Goal: Task Accomplishment & Management: Manage account settings

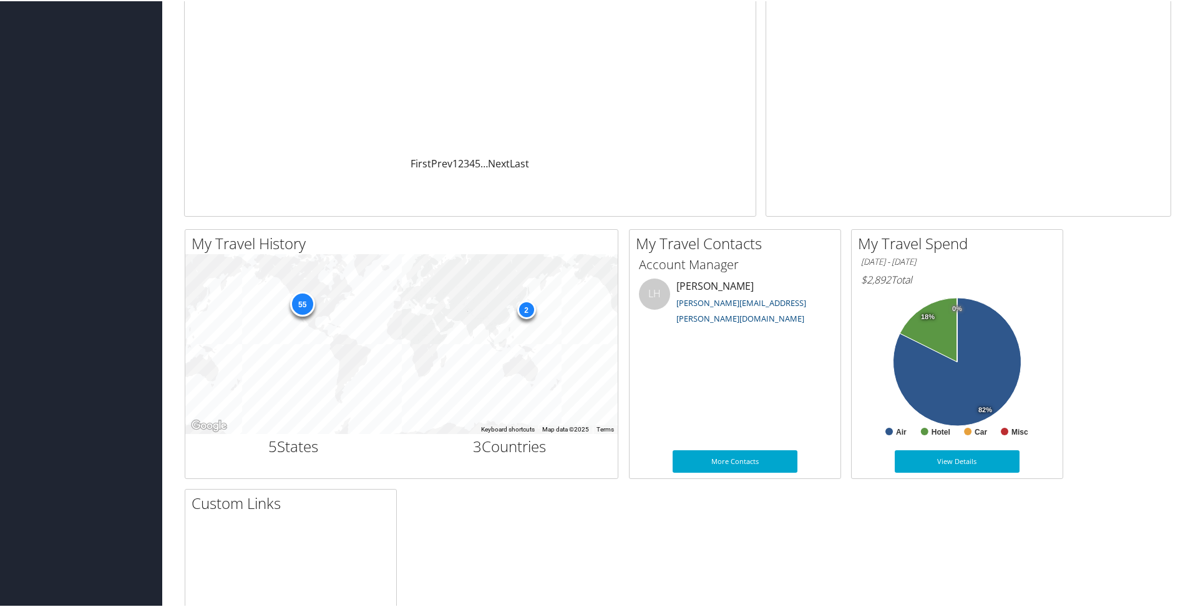
scroll to position [200, 0]
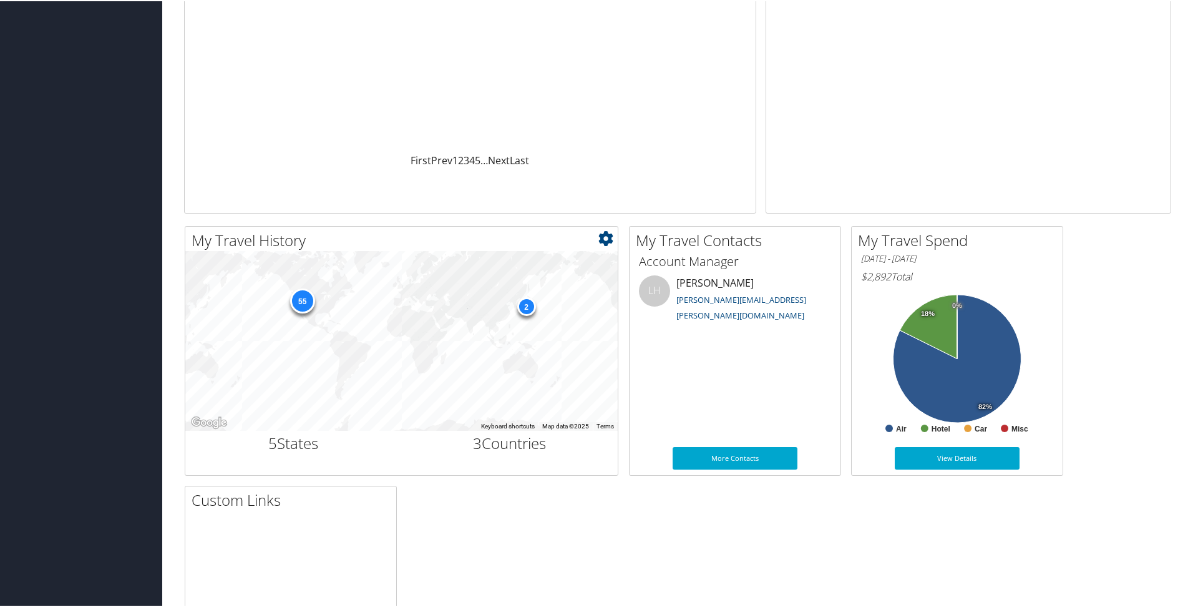
click at [304, 298] on div "55" at bounding box center [302, 299] width 25 height 25
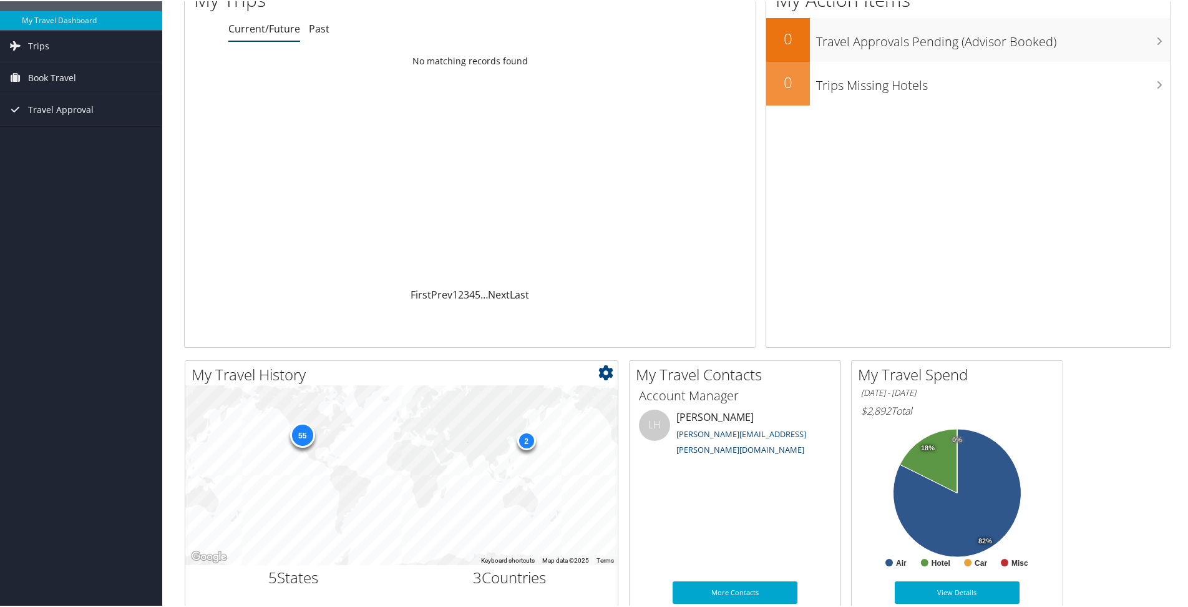
scroll to position [0, 0]
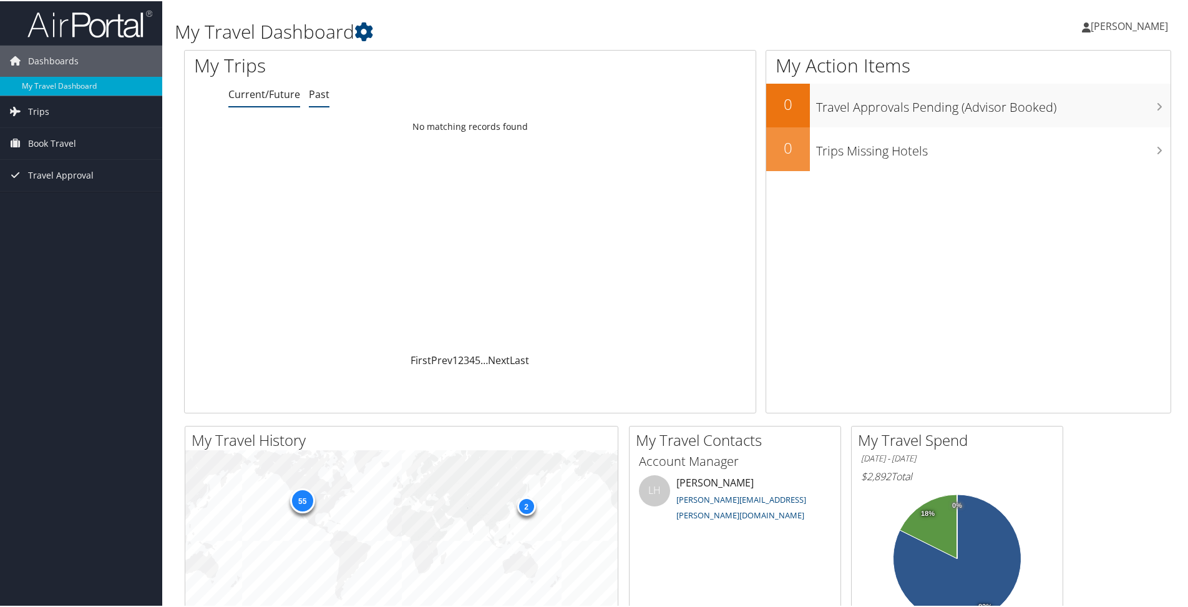
click at [315, 90] on link "Past" at bounding box center [319, 93] width 21 height 14
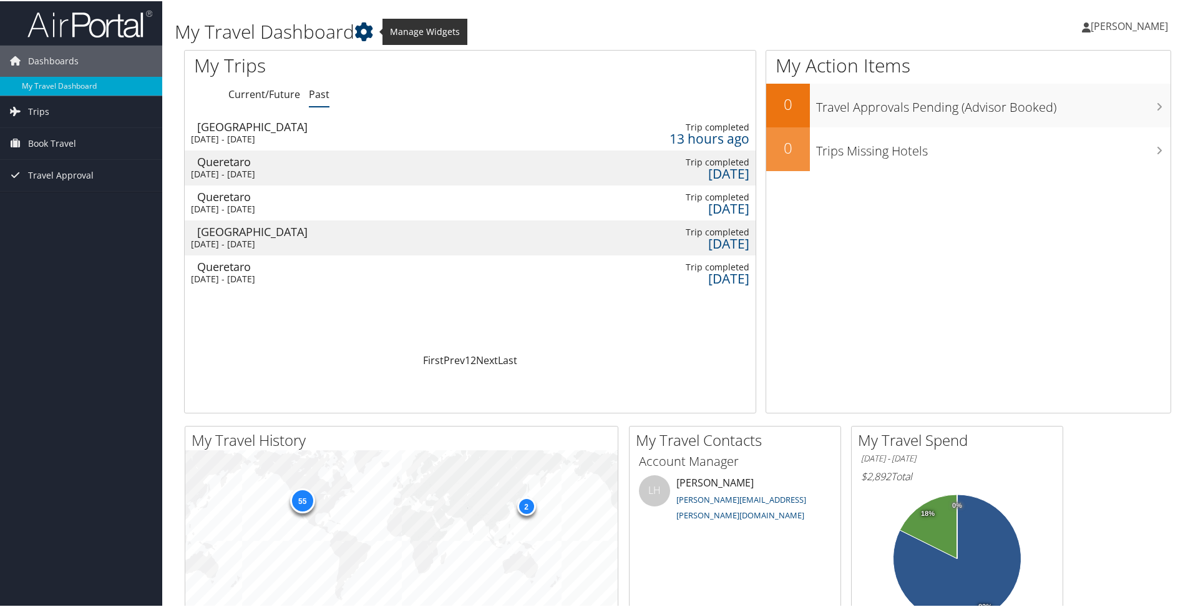
click at [372, 36] on icon at bounding box center [363, 30] width 19 height 19
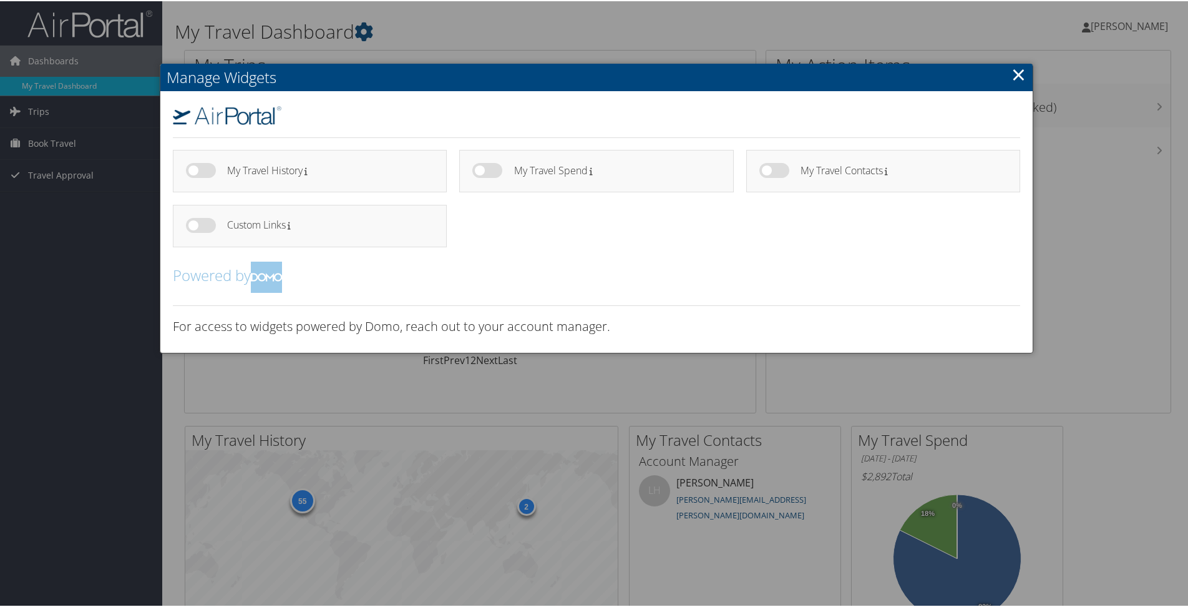
click at [1020, 79] on link "×" at bounding box center [1018, 73] width 14 height 25
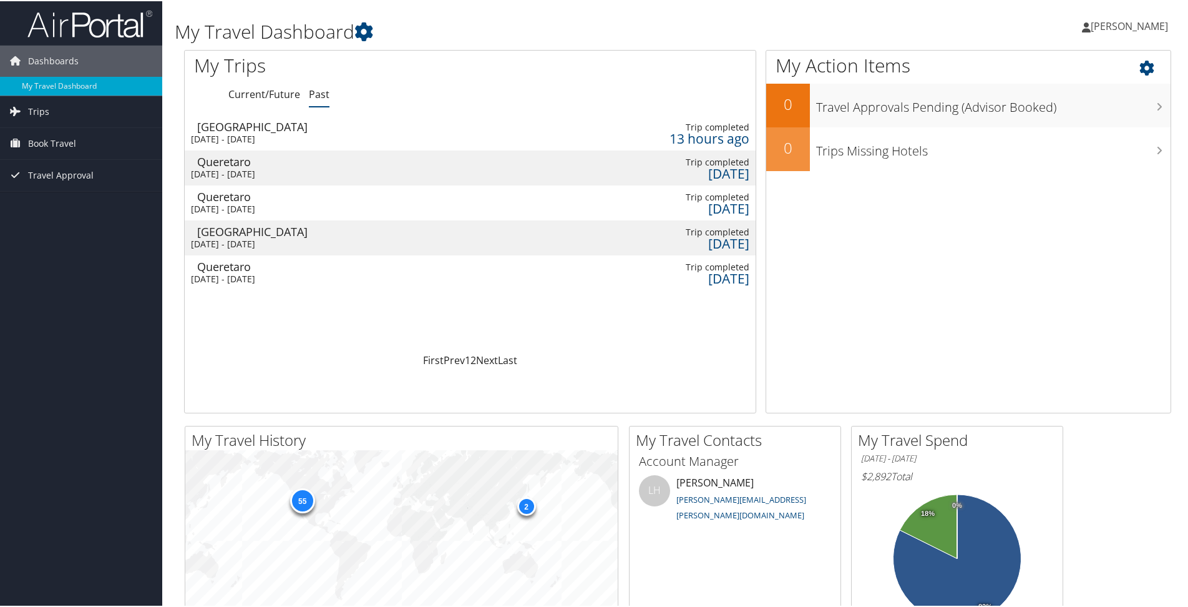
click at [906, 256] on div "My Action Items 0 Travel Approvals Pending (Advisor Booked) 0 Trips Missing Hot…" at bounding box center [969, 230] width 406 height 363
drag, startPoint x: 906, startPoint y: 256, endPoint x: 878, endPoint y: 283, distance: 38.8
click at [878, 283] on div "My Action Items 0 Travel Approvals Pending (Advisor Booked) 0 Trips Missing Hot…" at bounding box center [969, 230] width 406 height 363
click at [48, 110] on link "Trips" at bounding box center [81, 110] width 162 height 31
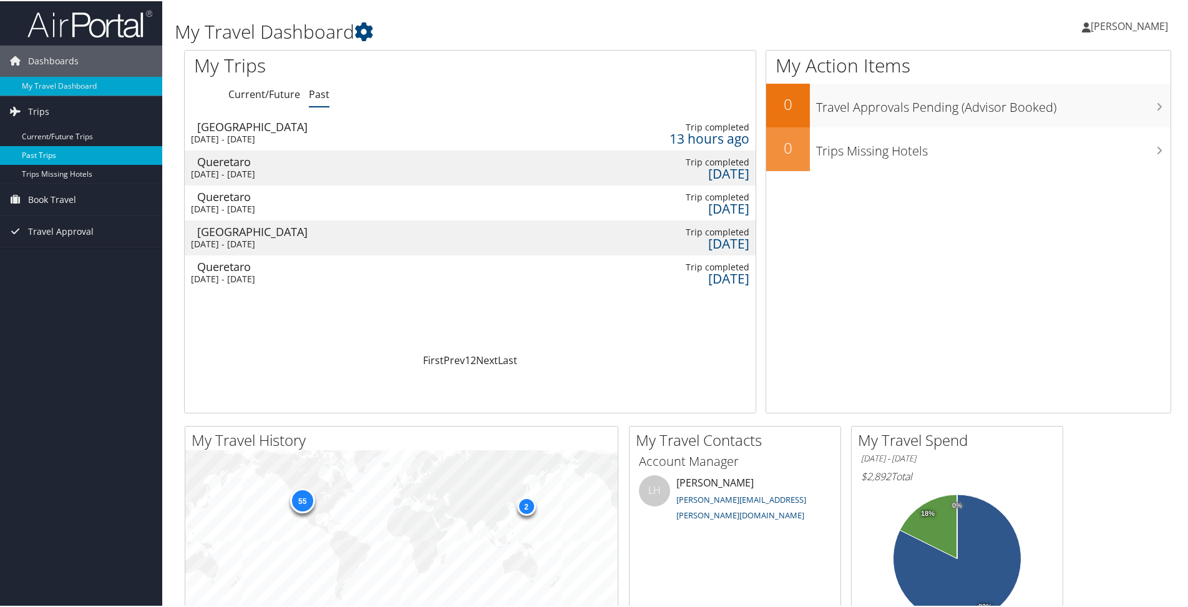
click at [56, 153] on link "Past Trips" at bounding box center [81, 154] width 162 height 19
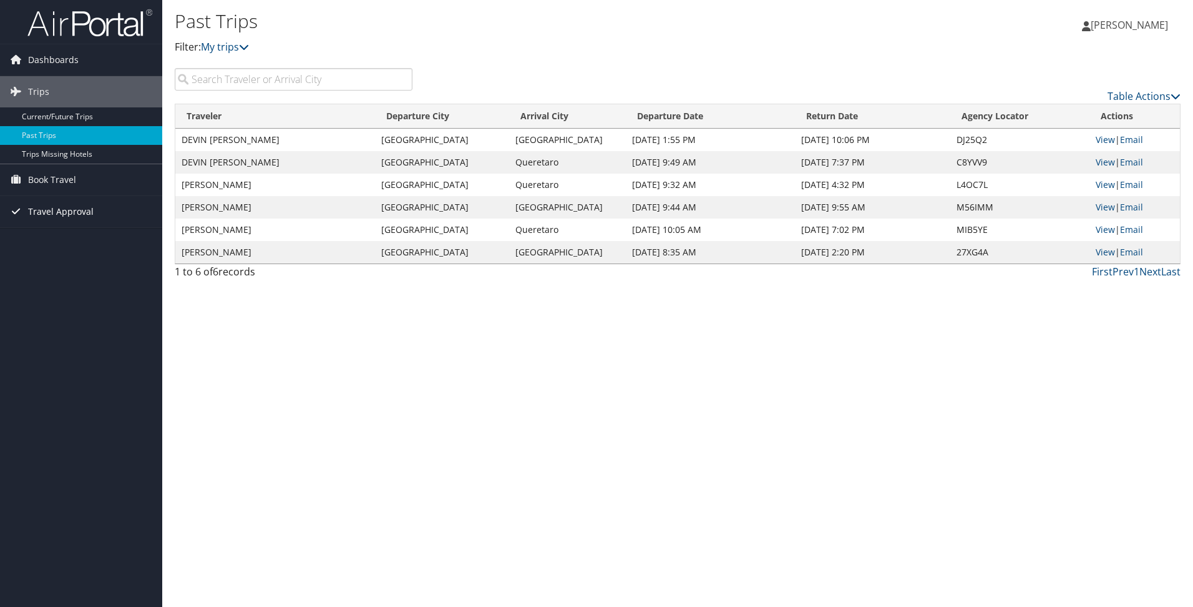
click at [57, 208] on span "Travel Approval" at bounding box center [61, 211] width 66 height 31
click at [51, 117] on link "Current/Future Trips" at bounding box center [81, 116] width 162 height 19
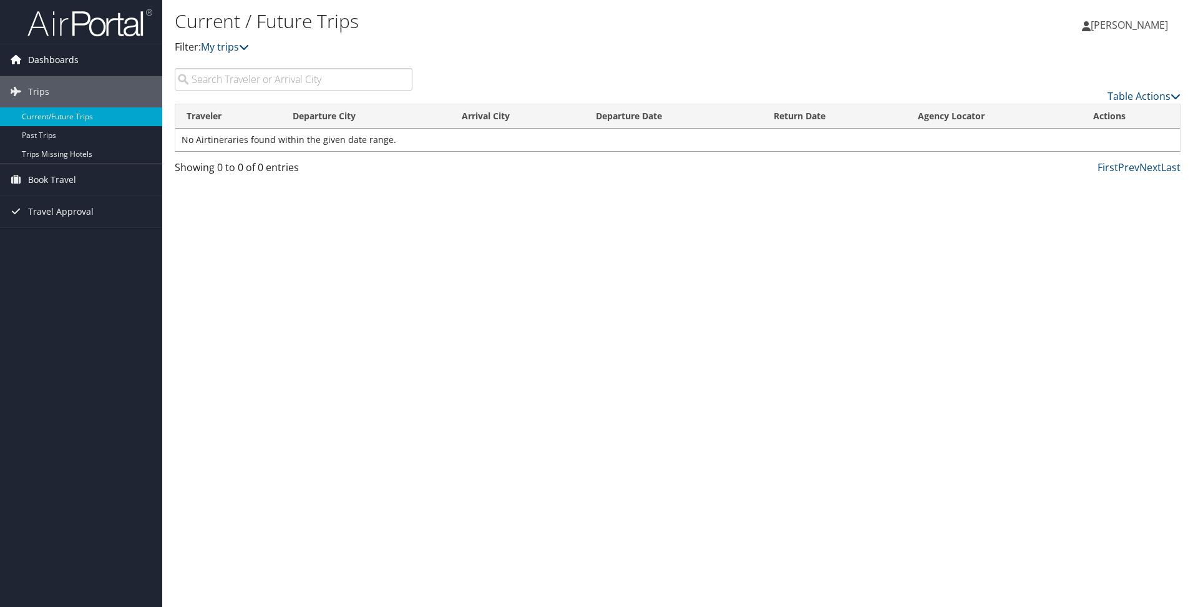
click at [45, 52] on span "Dashboards" at bounding box center [53, 59] width 51 height 31
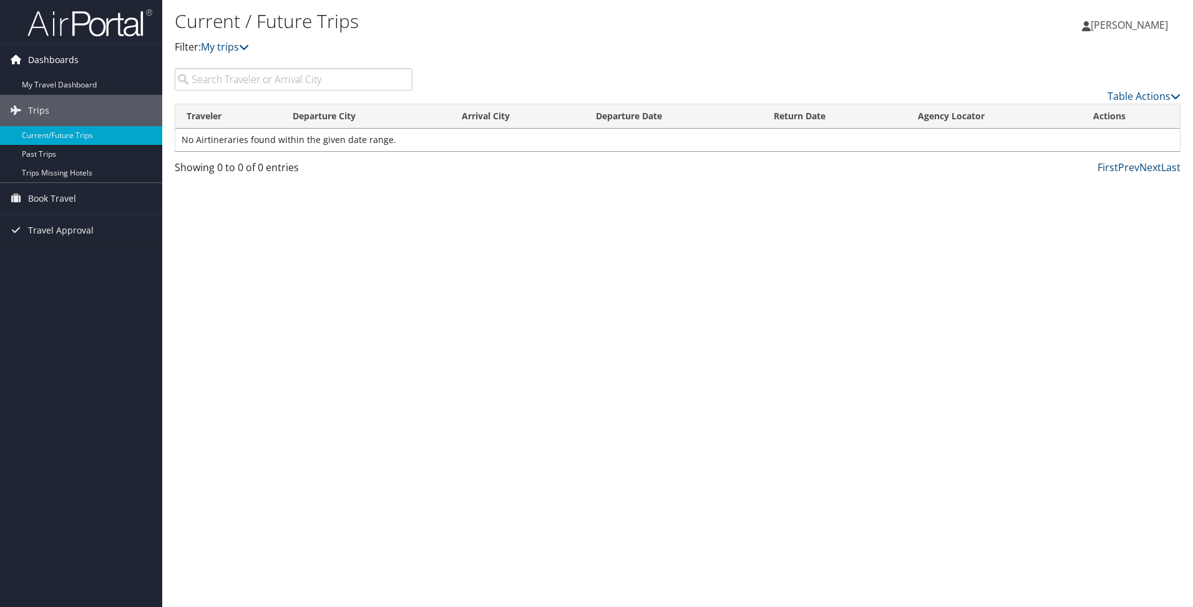
click at [45, 52] on span "Dashboards" at bounding box center [53, 59] width 51 height 31
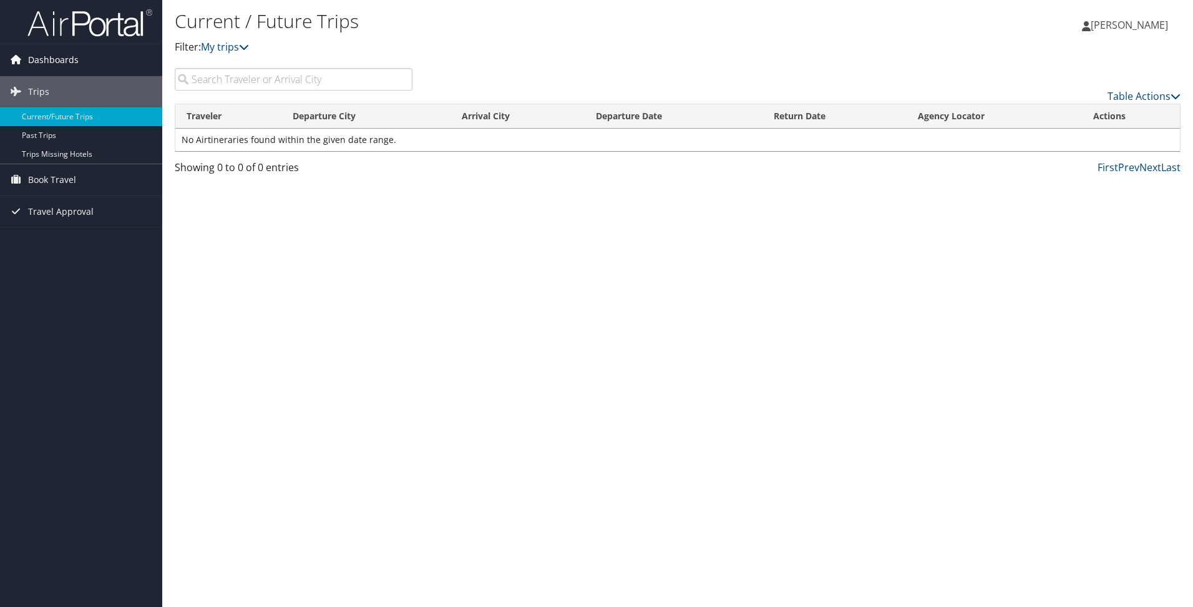
click at [48, 51] on span "Dashboards" at bounding box center [53, 59] width 51 height 31
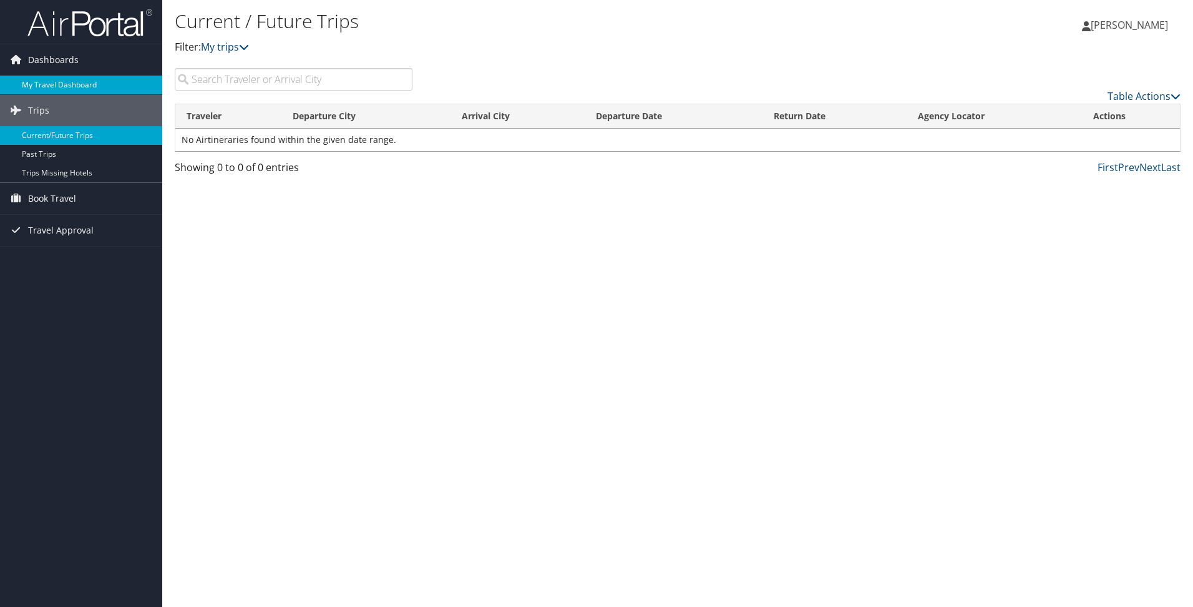
click at [49, 85] on link "My Travel Dashboard" at bounding box center [81, 85] width 162 height 19
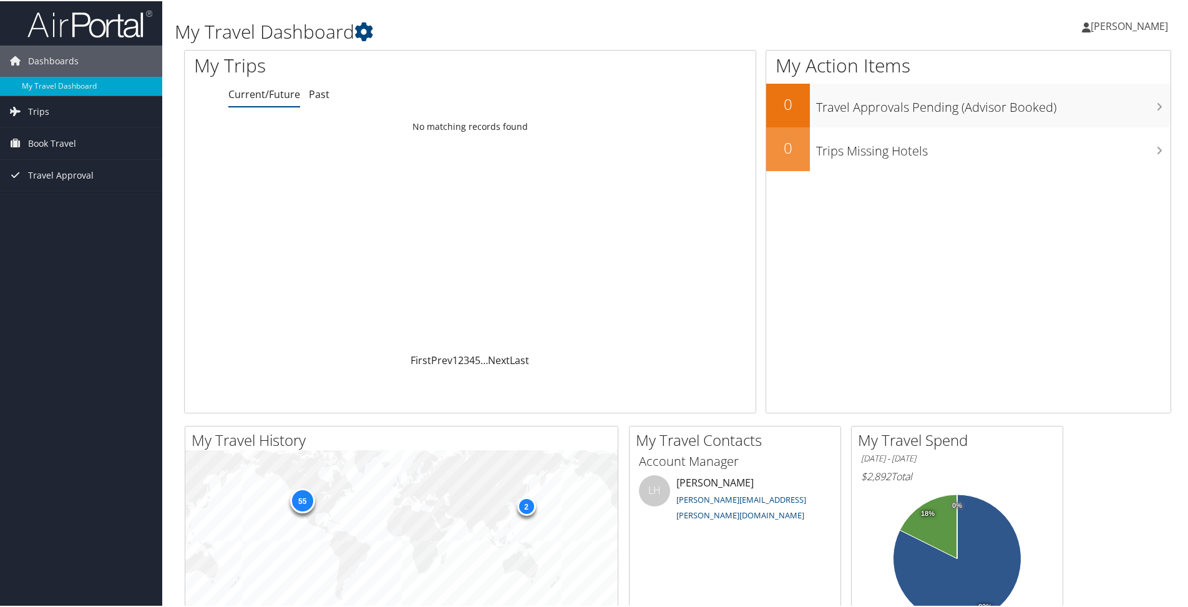
click at [1082, 26] on icon at bounding box center [1086, 26] width 9 height 10
click at [1061, 106] on link "View Travel Profile" at bounding box center [1095, 110] width 139 height 21
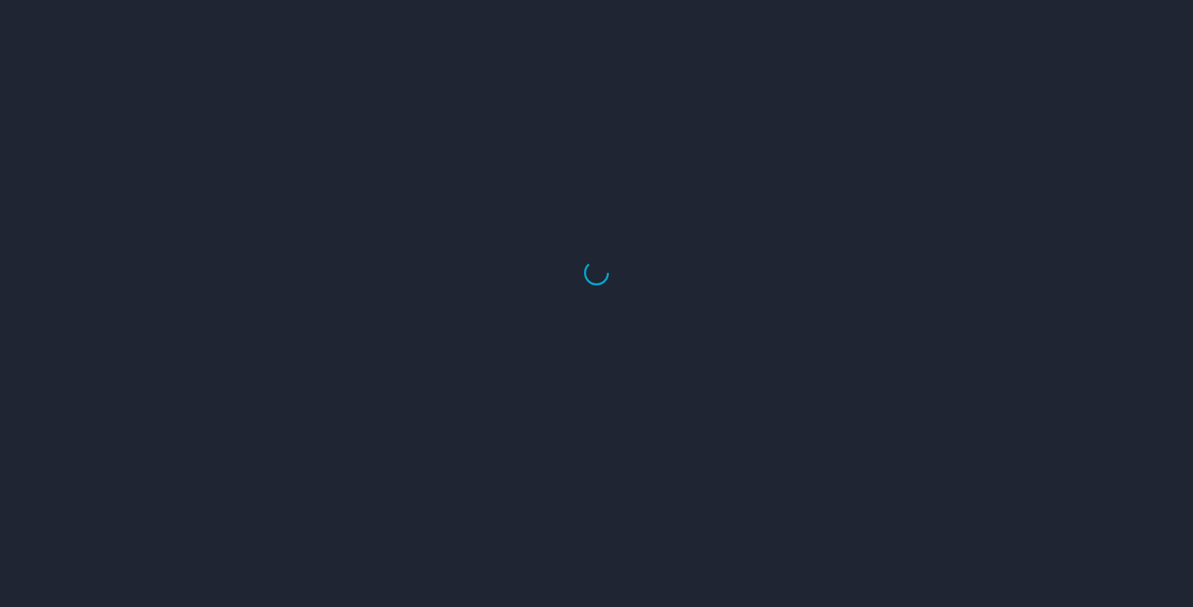
select select "US"
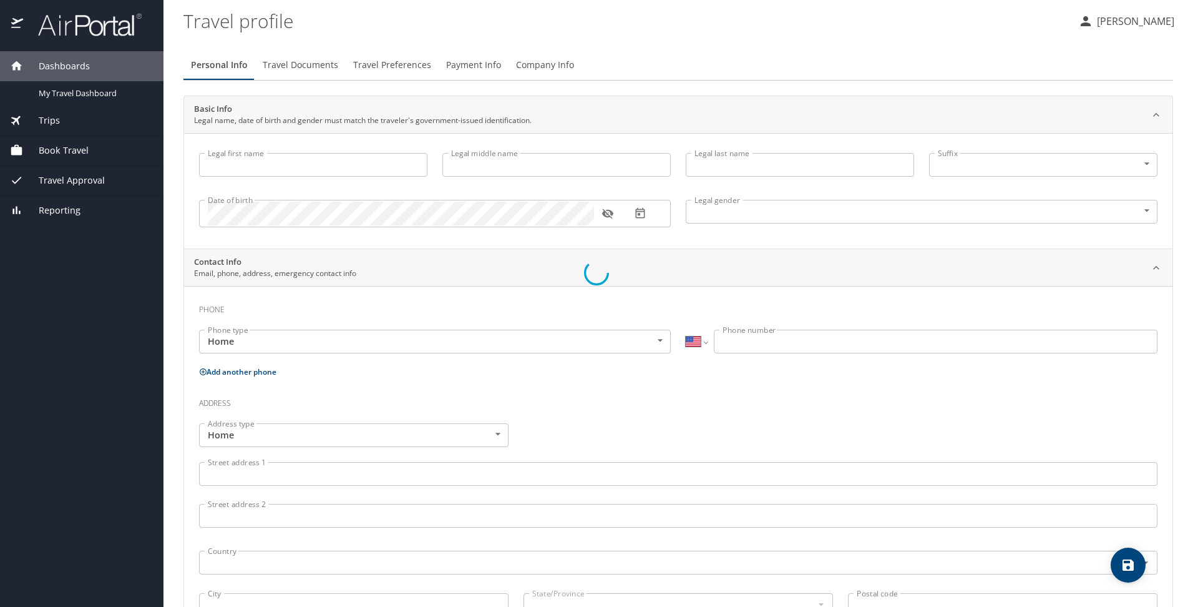
type input "Devin"
type input "Steve"
type input "Silverwood"
type input "Male"
select select "US"
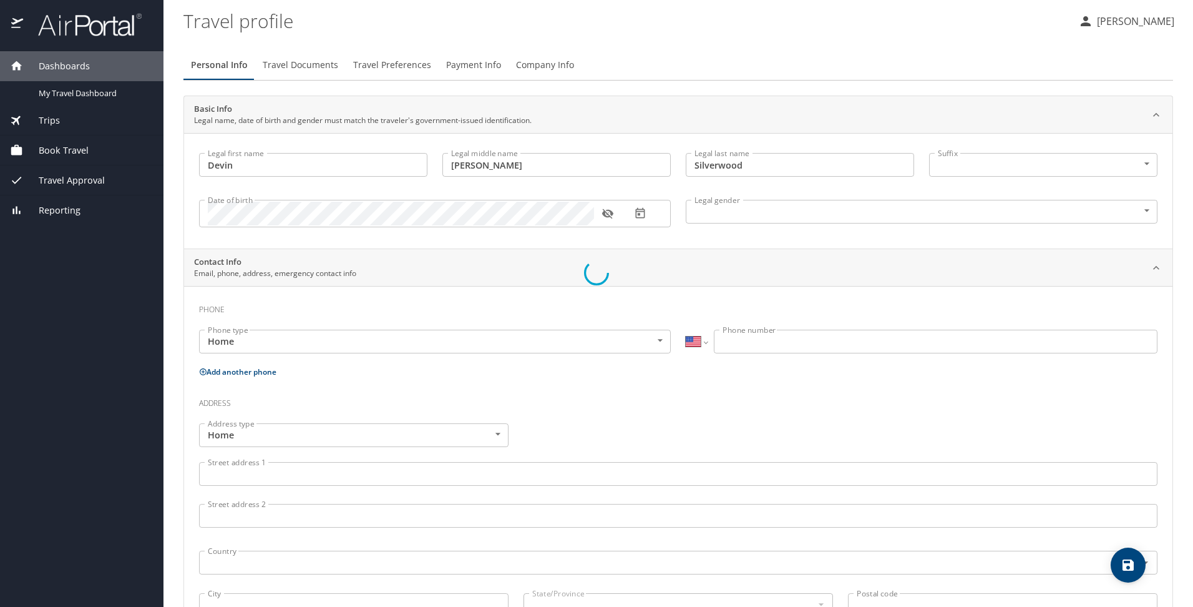
select select "US"
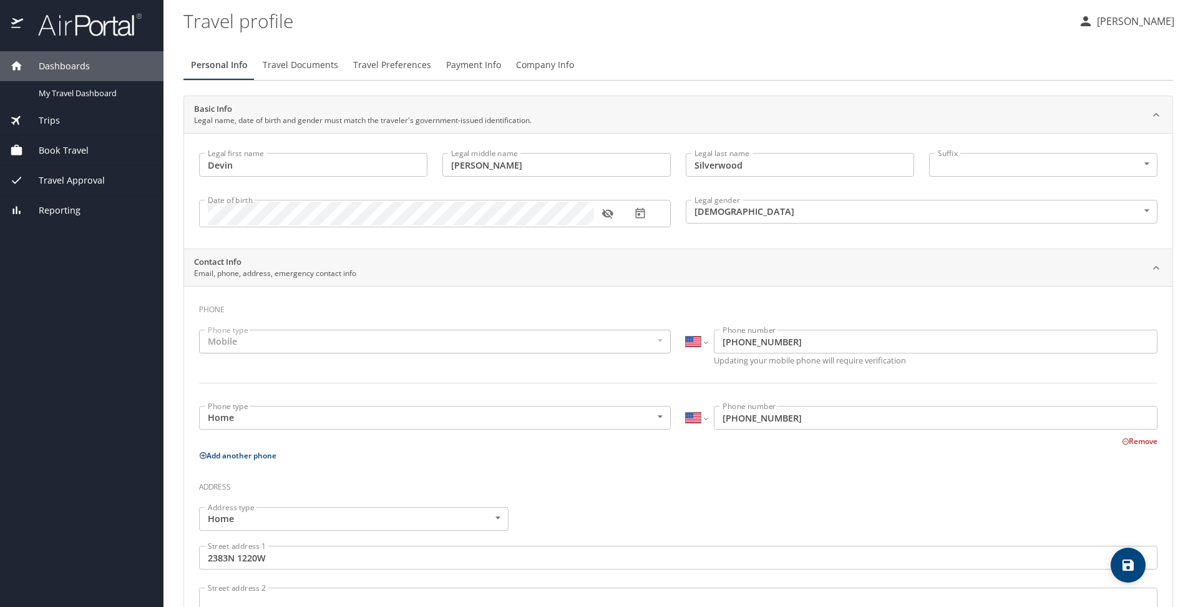
click at [313, 68] on span "Travel Documents" at bounding box center [301, 65] width 76 height 16
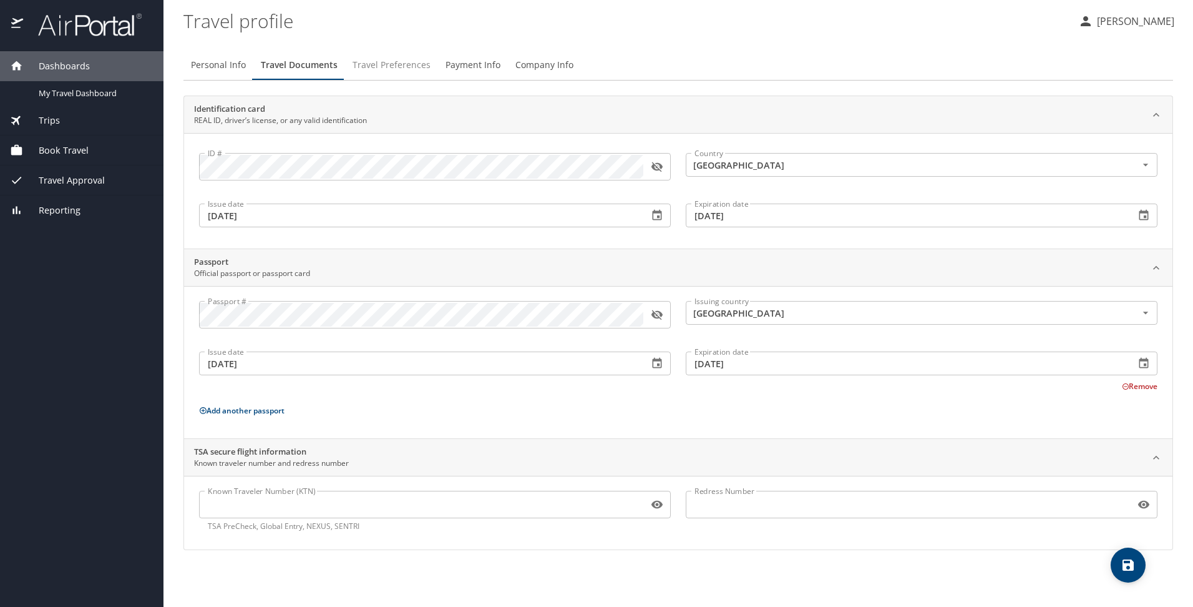
click at [368, 70] on span "Travel Preferences" at bounding box center [392, 65] width 78 height 16
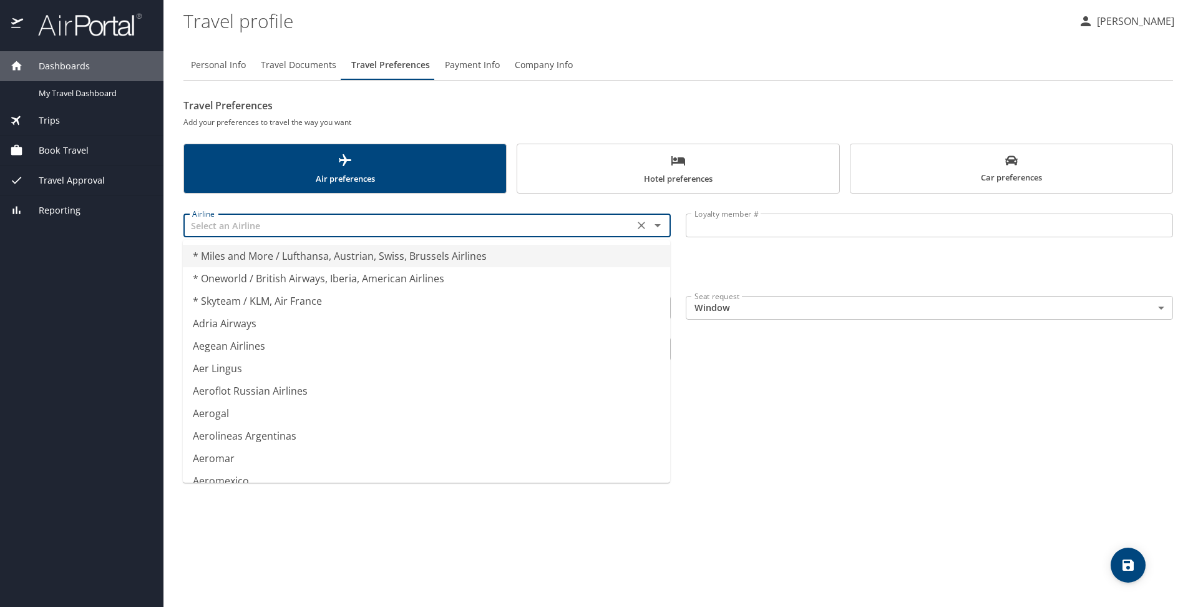
click at [388, 229] on input "text" at bounding box center [408, 225] width 443 height 16
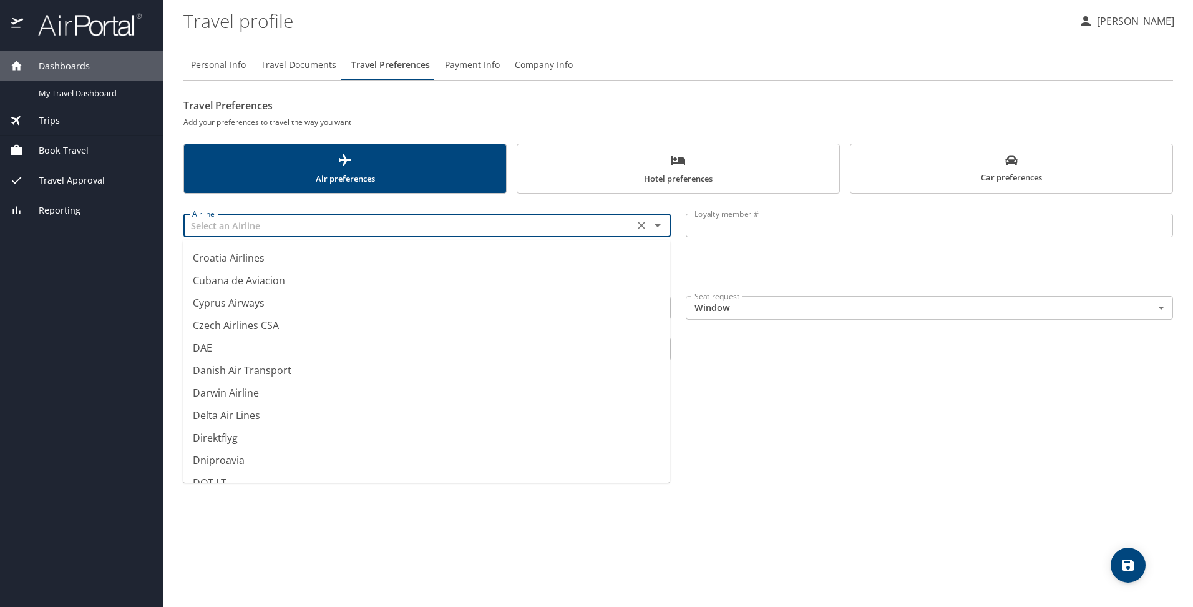
scroll to position [3615, 0]
click at [257, 417] on li "Delta Air Lines" at bounding box center [426, 414] width 487 height 22
type input "Delta Air Lines"
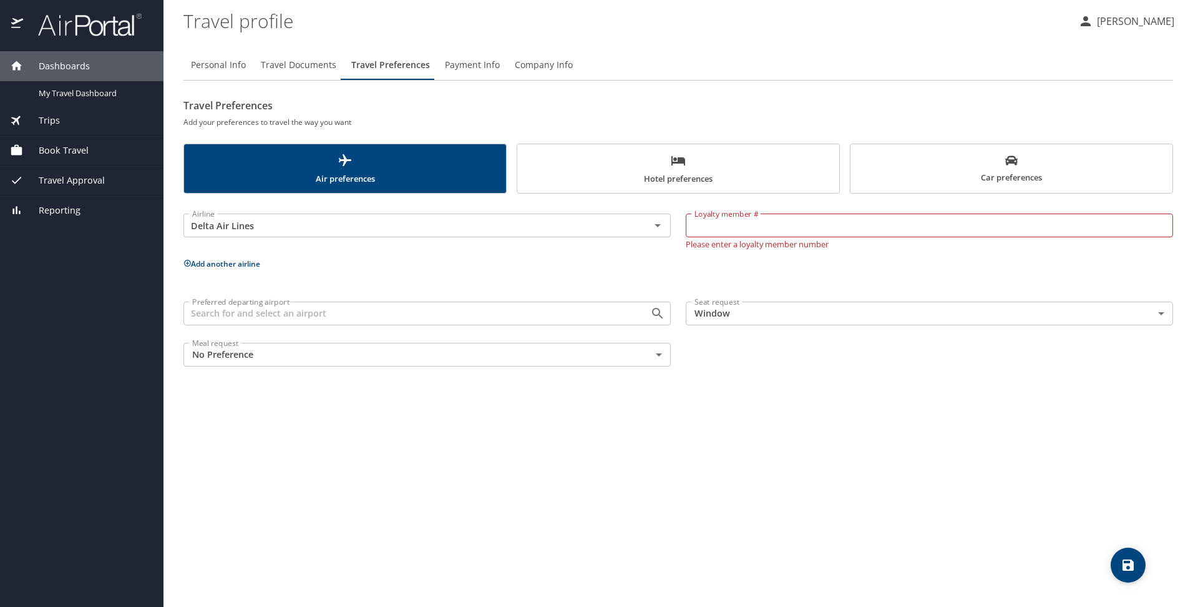
click at [484, 411] on div "Personal Info Travel Documents Travel Preferences Payment Info Company Info Tra…" at bounding box center [678, 323] width 990 height 567
click at [749, 222] on input "Loyalty member #" at bounding box center [929, 225] width 487 height 24
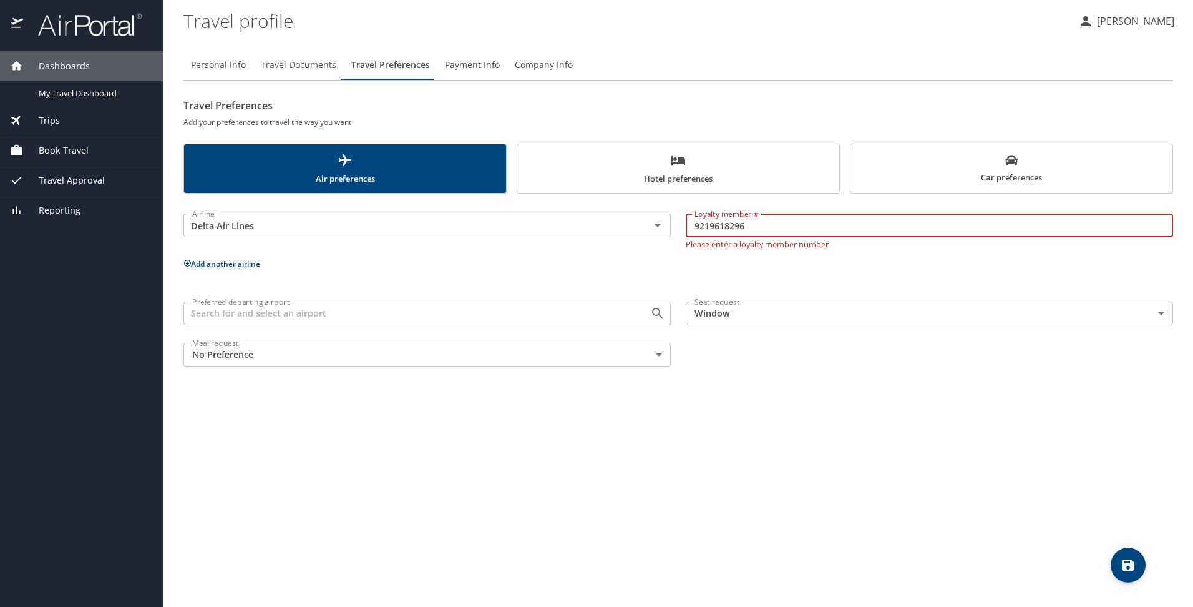
type input "9219618296"
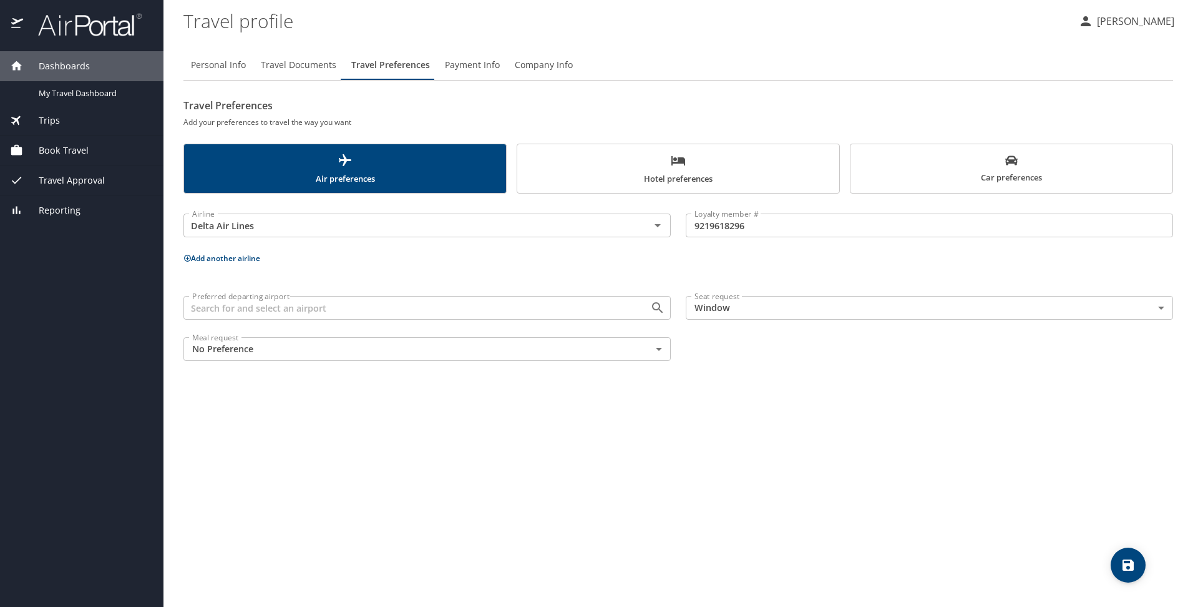
click at [743, 395] on div "Personal Info Travel Documents Travel Preferences Payment Info Company Info Tra…" at bounding box center [678, 323] width 990 height 567
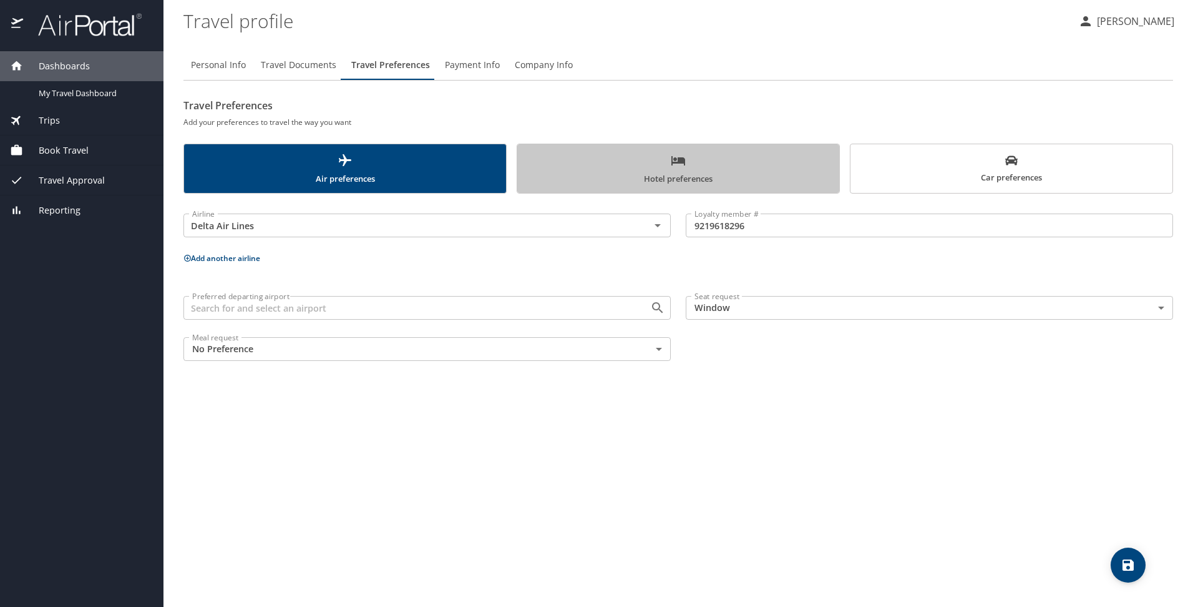
click at [668, 162] on span "Hotel preferences" at bounding box center [678, 169] width 307 height 33
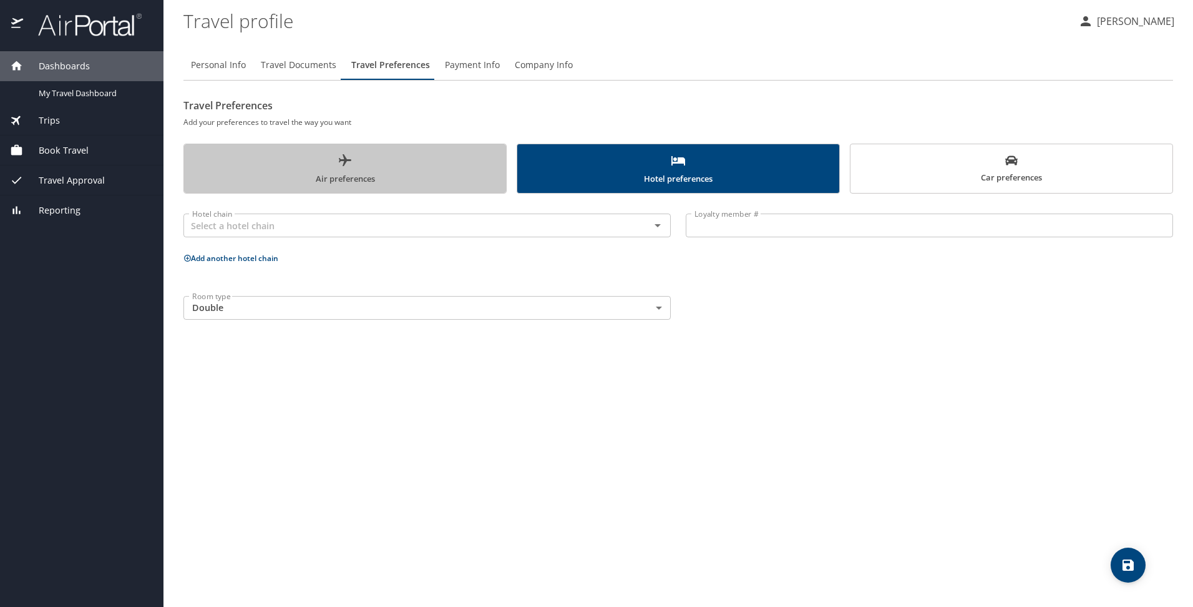
click at [487, 170] on span "Air preferences" at bounding box center [345, 169] width 307 height 33
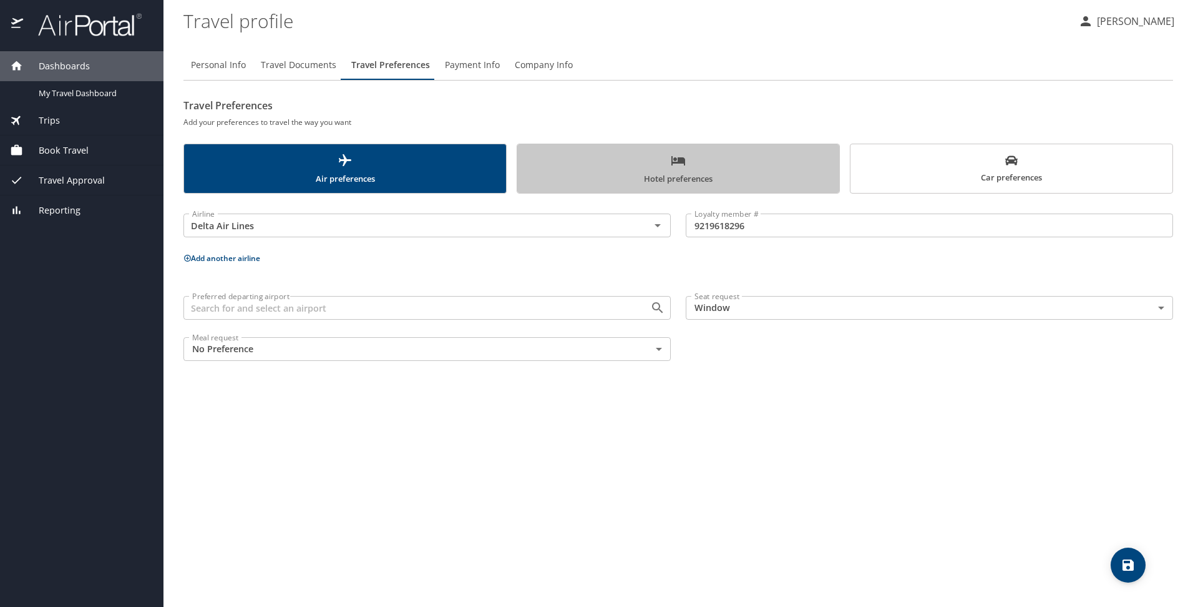
click at [612, 158] on span "Hotel preferences" at bounding box center [678, 169] width 307 height 33
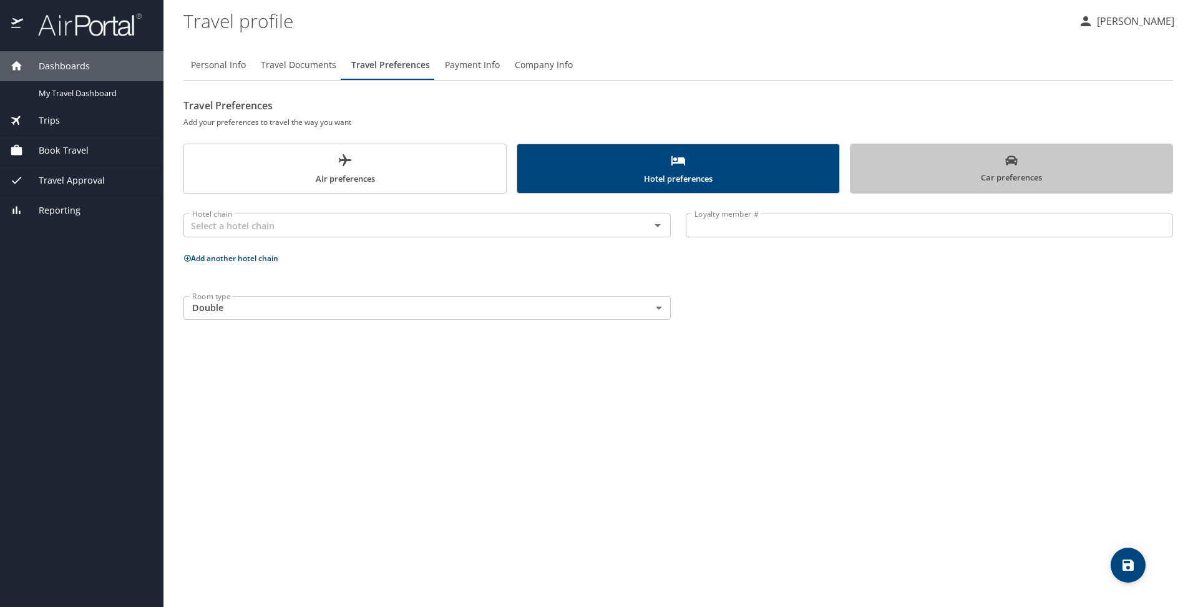
click at [940, 155] on span "Car preferences" at bounding box center [1011, 169] width 307 height 31
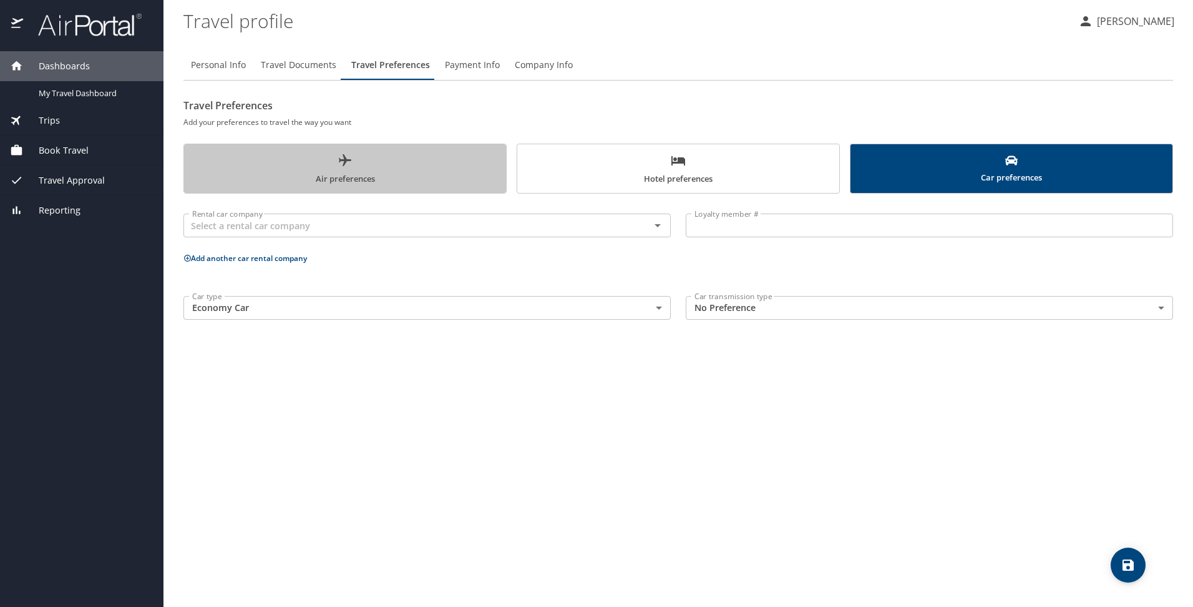
click at [389, 161] on span "Air preferences" at bounding box center [345, 169] width 307 height 33
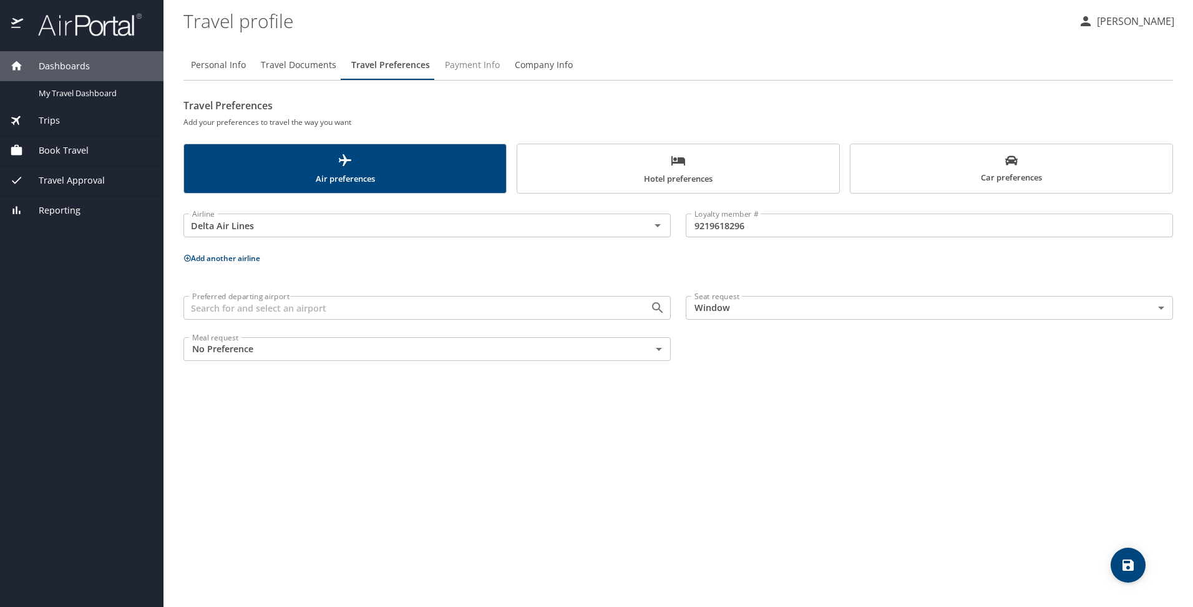
click at [474, 62] on span "Payment Info" at bounding box center [472, 65] width 55 height 16
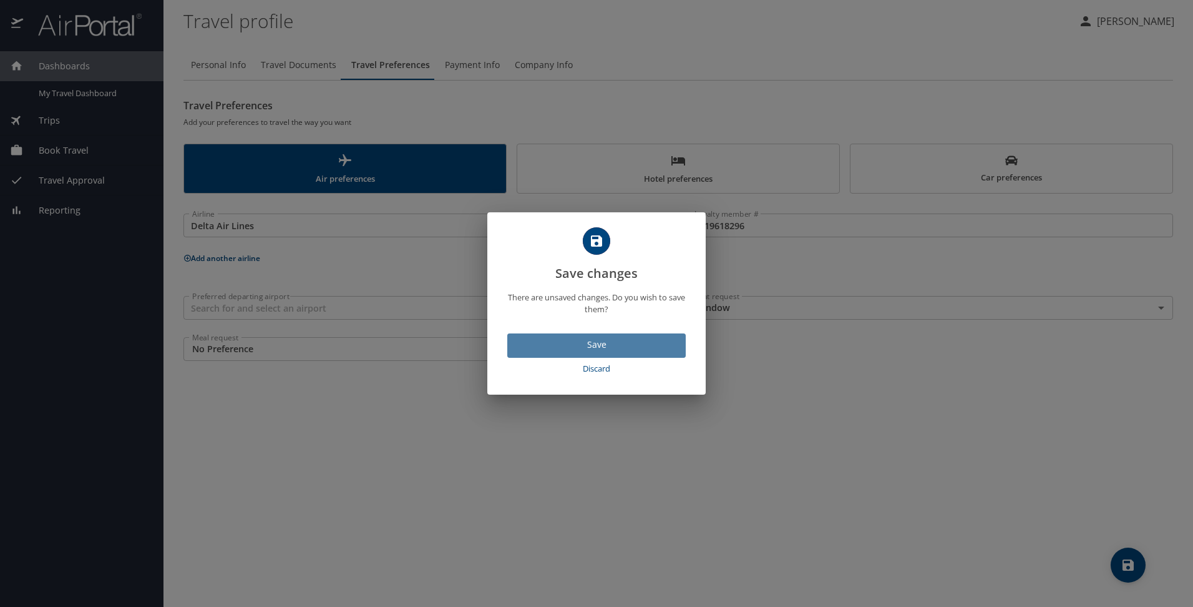
click at [638, 342] on span "Save" at bounding box center [596, 345] width 158 height 16
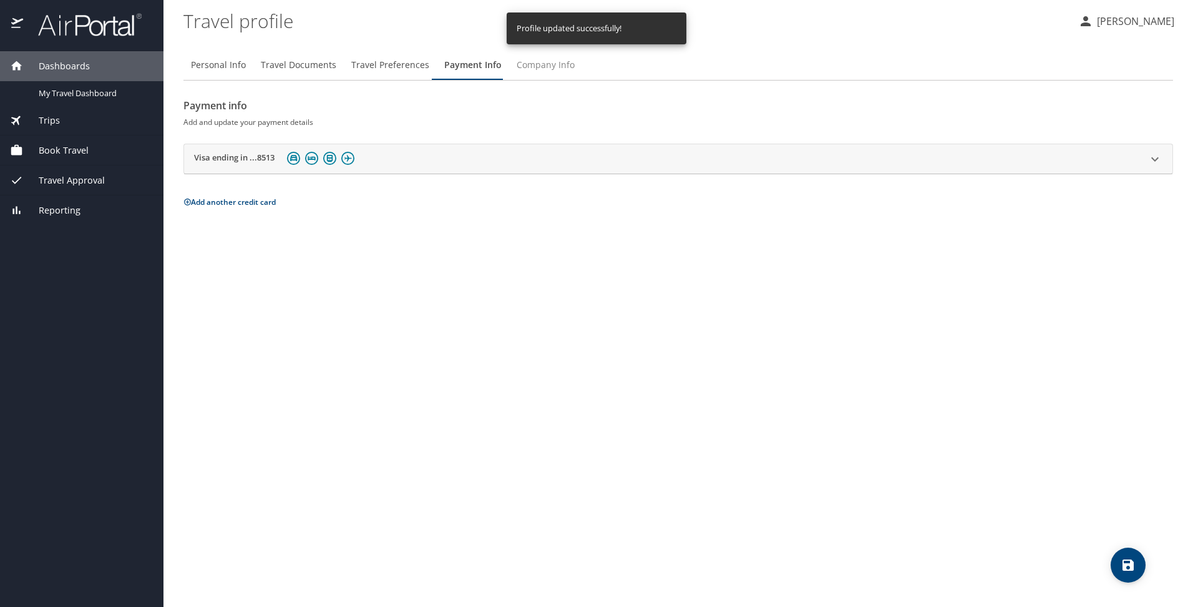
click at [534, 65] on span "Company Info" at bounding box center [546, 65] width 58 height 16
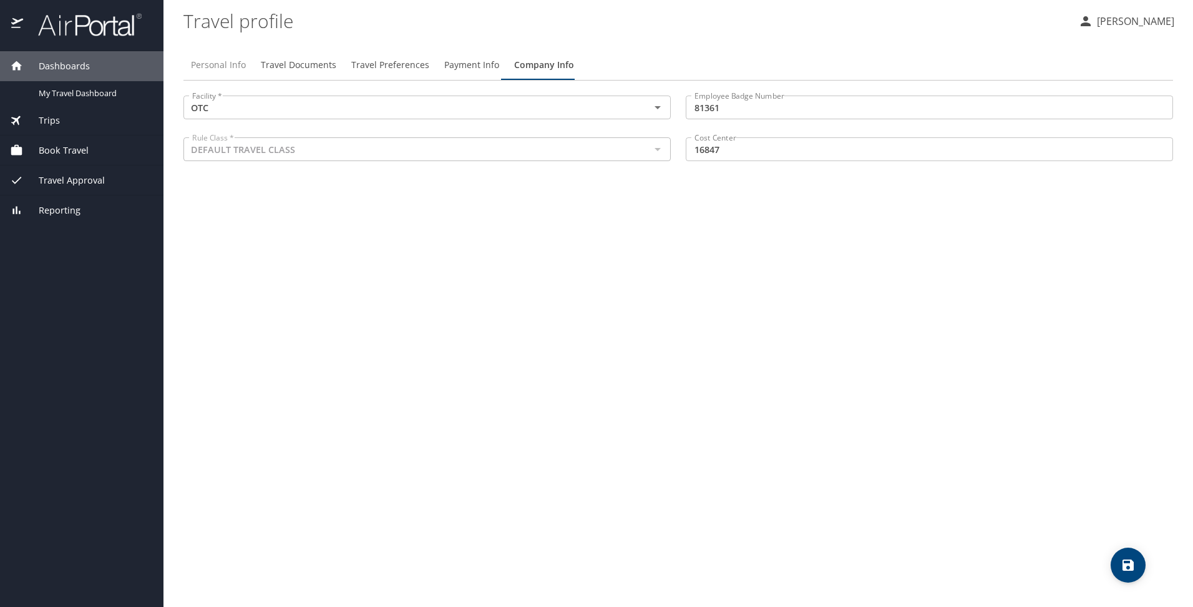
click at [215, 66] on span "Personal Info" at bounding box center [218, 65] width 55 height 16
select select "US"
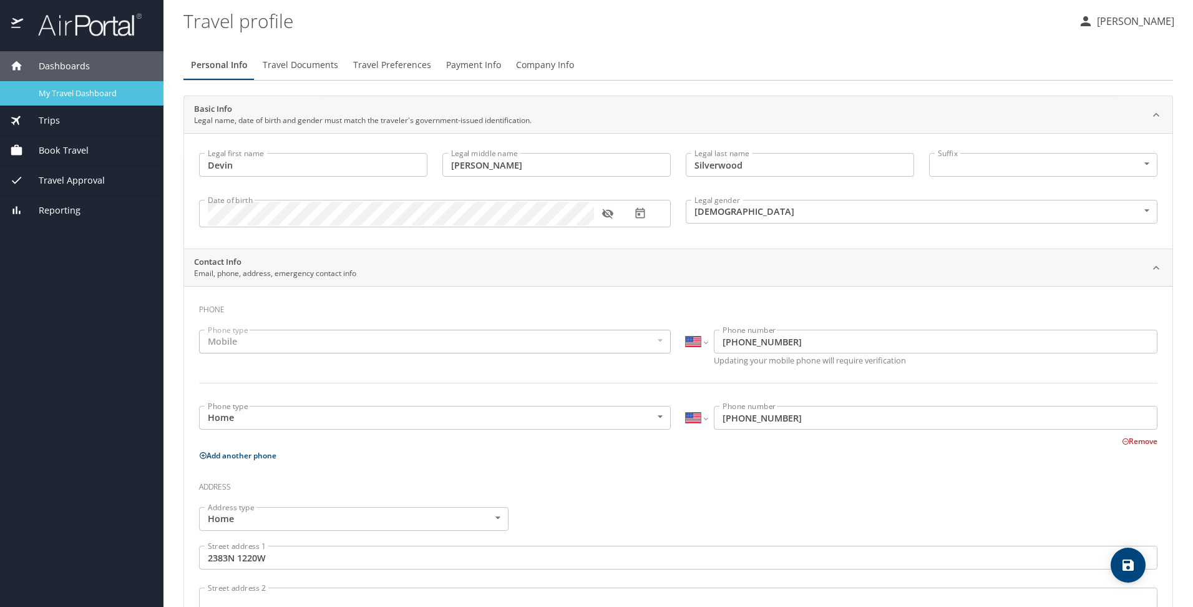
click at [89, 92] on span "My Travel Dashboard" at bounding box center [94, 93] width 110 height 12
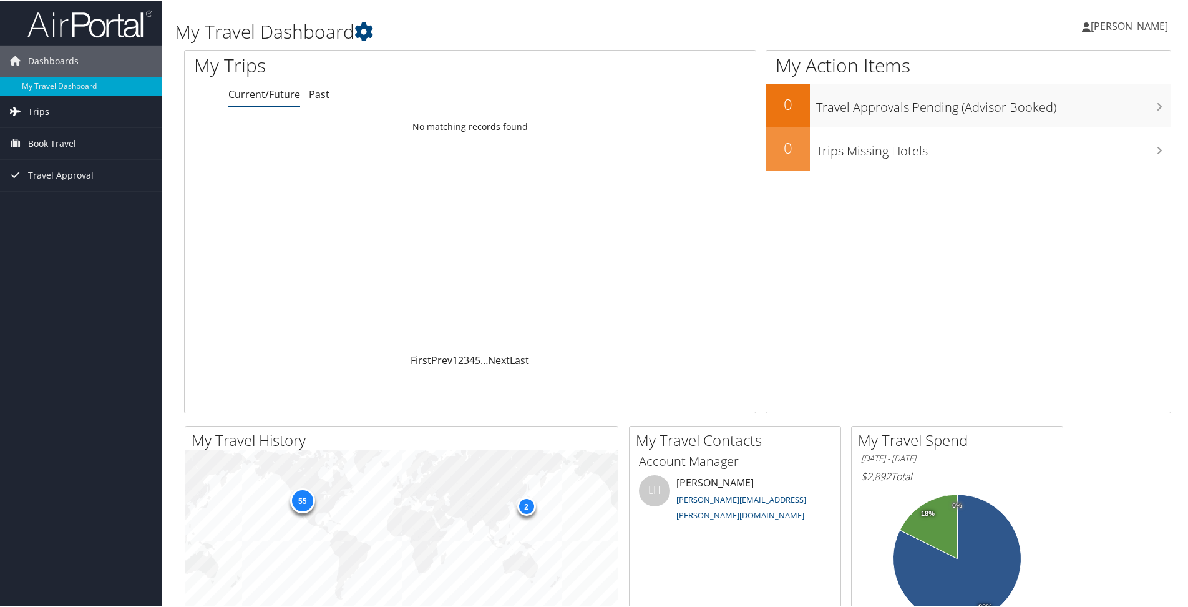
click at [42, 110] on span "Trips" at bounding box center [38, 110] width 21 height 31
click at [71, 197] on span "Book Travel" at bounding box center [52, 198] width 48 height 31
click at [71, 254] on span "Travel Approval" at bounding box center [61, 248] width 66 height 31
click at [1116, 12] on link "[PERSON_NAME]" at bounding box center [1131, 24] width 99 height 37
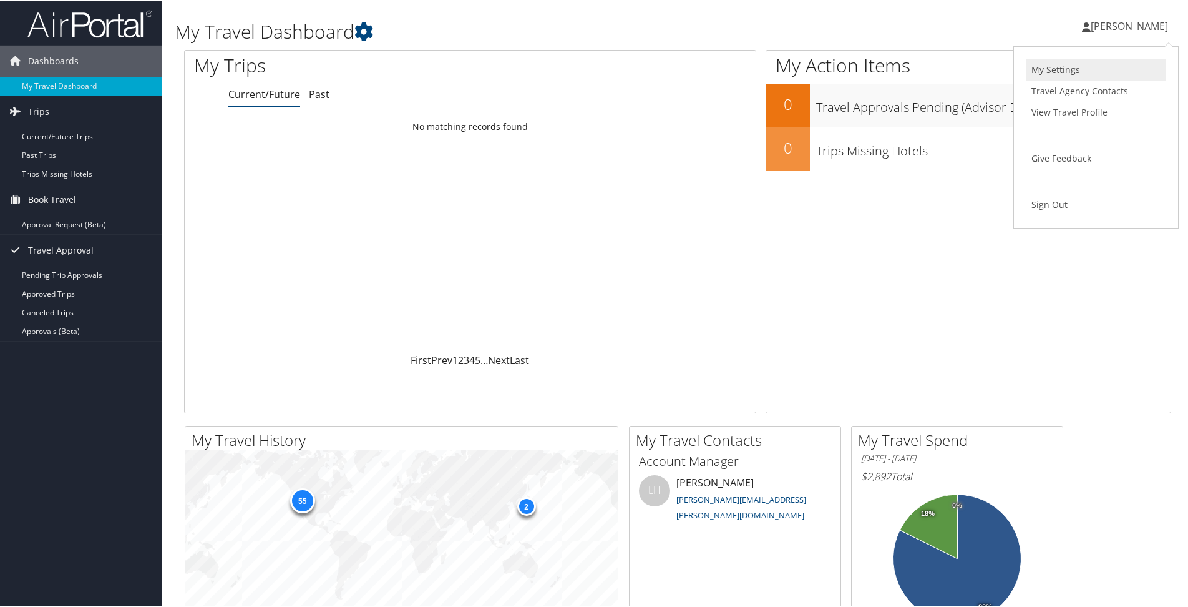
click at [1052, 69] on link "My Settings" at bounding box center [1095, 68] width 139 height 21
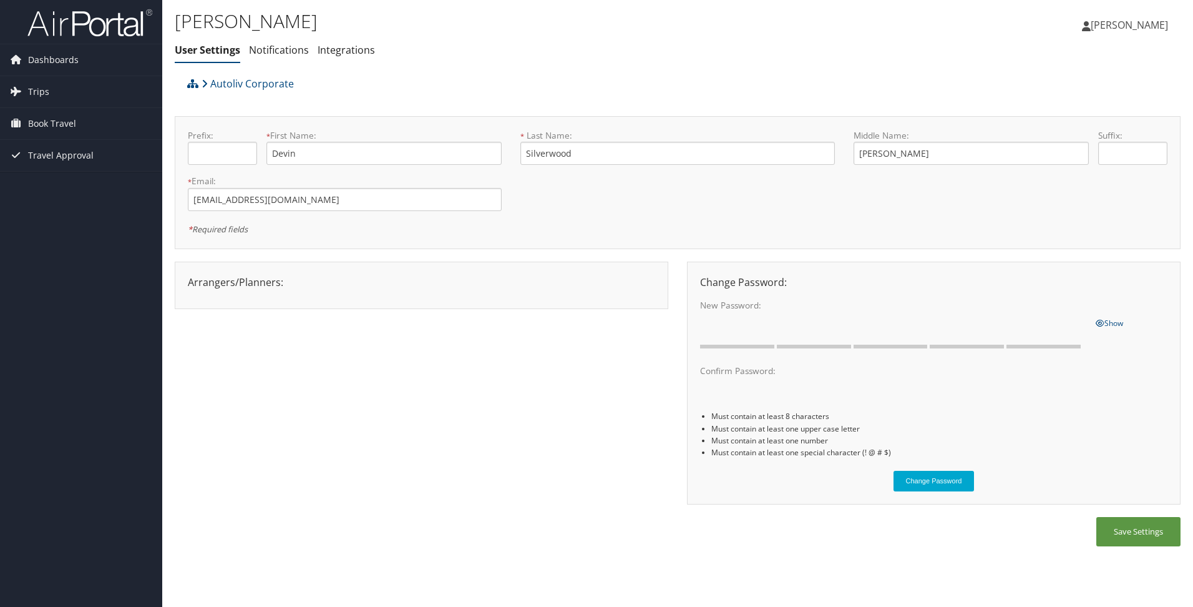
click at [1093, 22] on span "[PERSON_NAME]" at bounding box center [1129, 25] width 77 height 14
click at [1065, 200] on link "Sign Out" at bounding box center [1097, 203] width 139 height 21
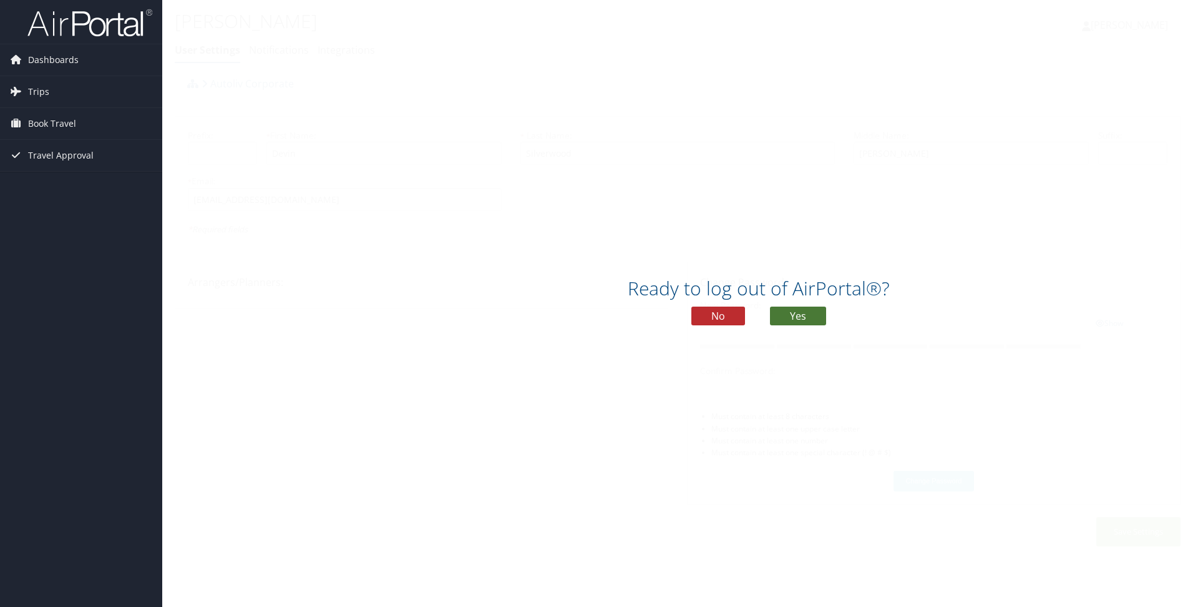
click at [791, 316] on button "Yes" at bounding box center [798, 315] width 56 height 19
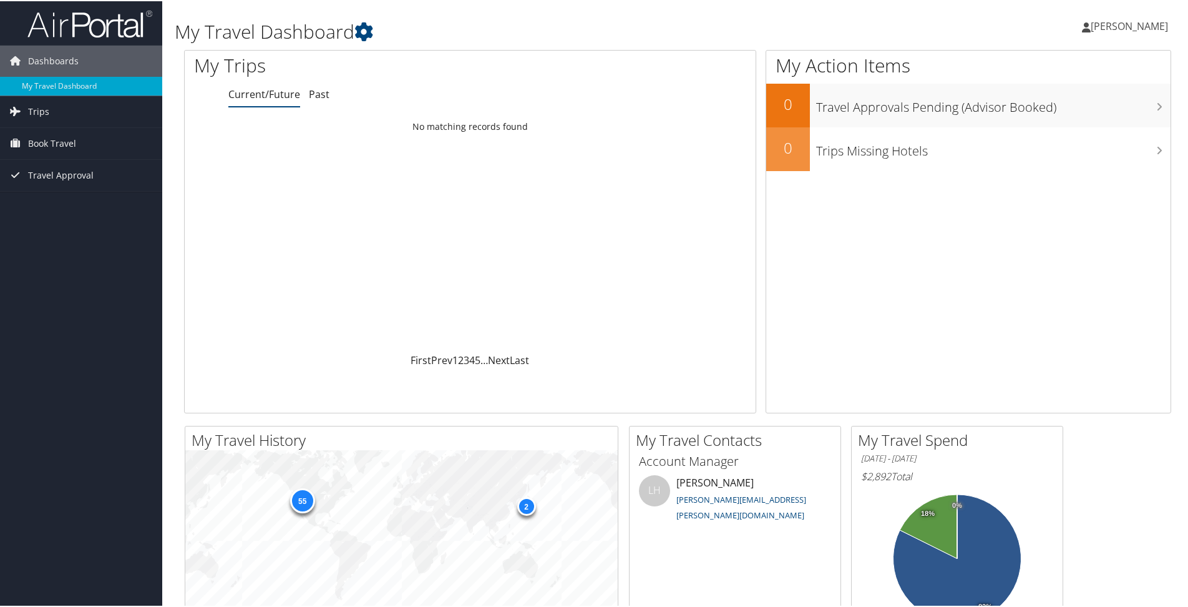
click at [1096, 26] on span "[PERSON_NAME]" at bounding box center [1129, 25] width 77 height 14
click at [1076, 111] on link "View Travel Profile" at bounding box center [1095, 110] width 139 height 21
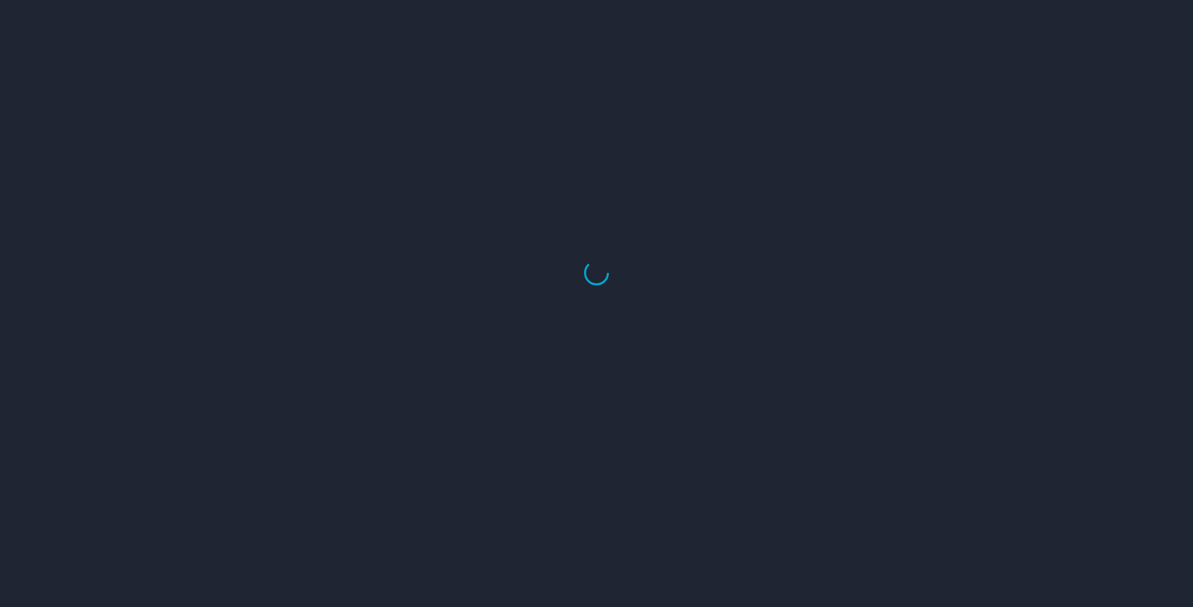
select select "US"
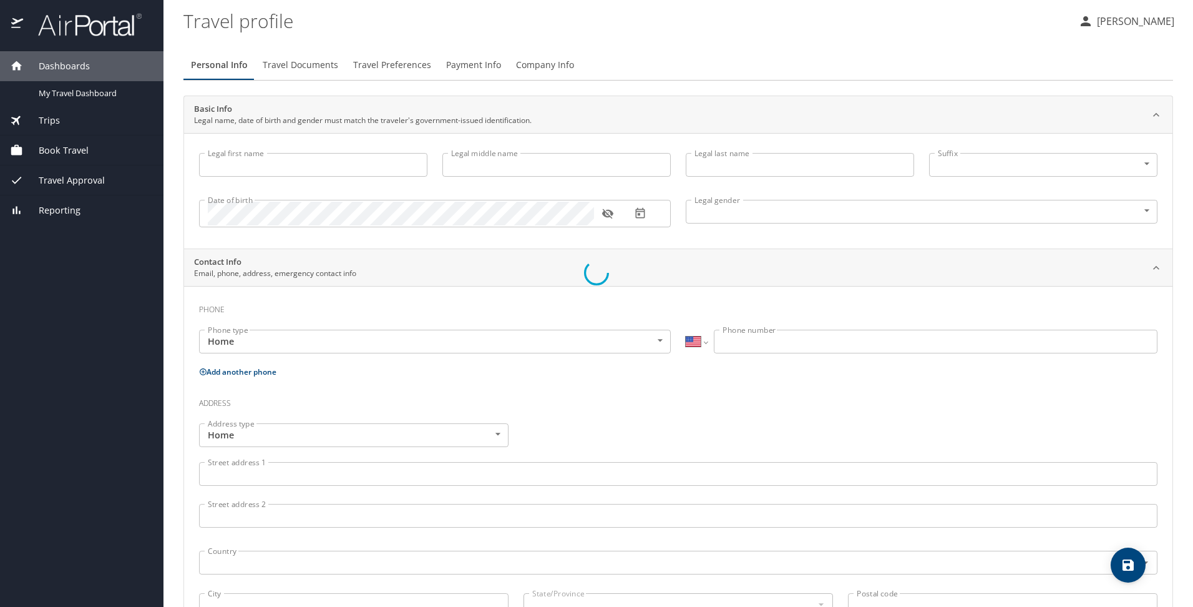
type input "Devin"
type input "[PERSON_NAME]"
type input "Silverwood"
type input "[DEMOGRAPHIC_DATA]"
select select "US"
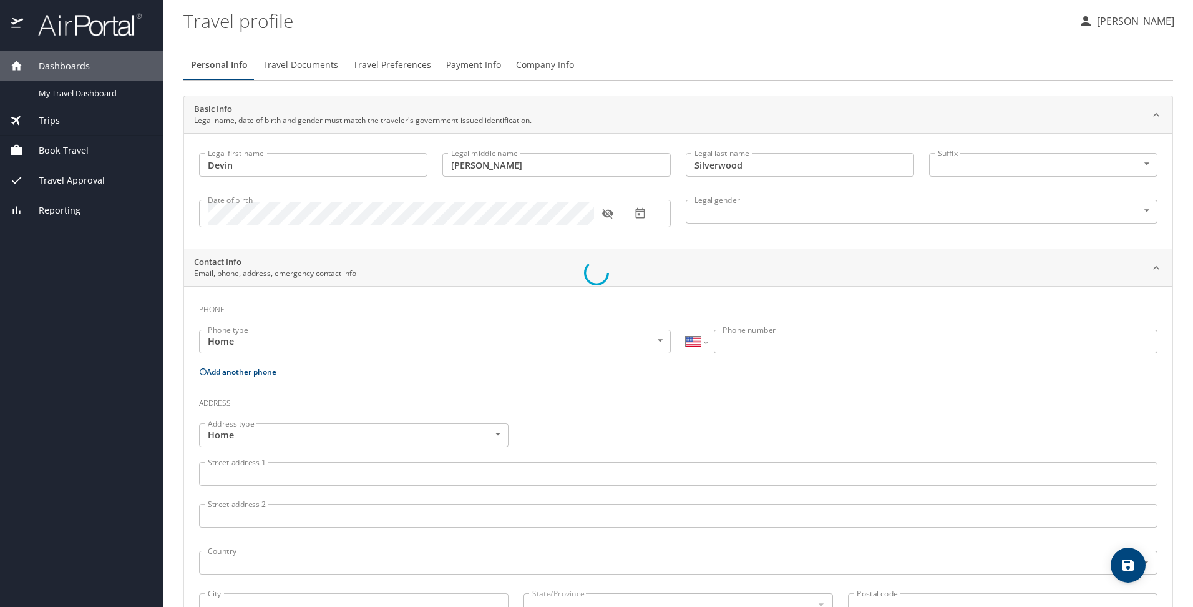
select select "US"
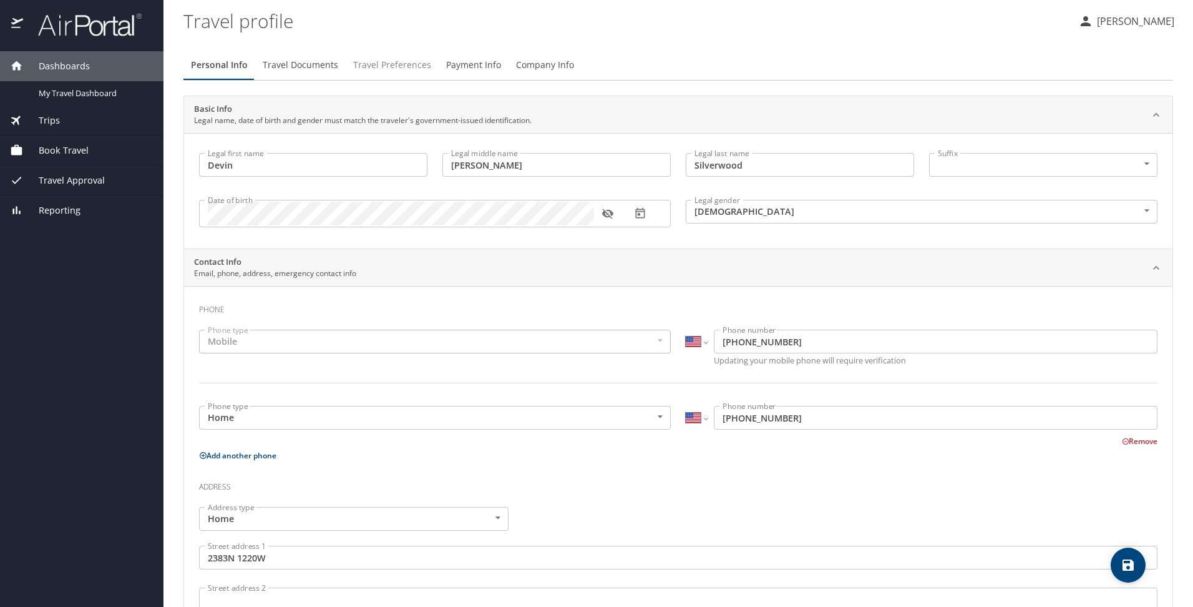
click at [383, 70] on span "Travel Preferences" at bounding box center [392, 65] width 78 height 16
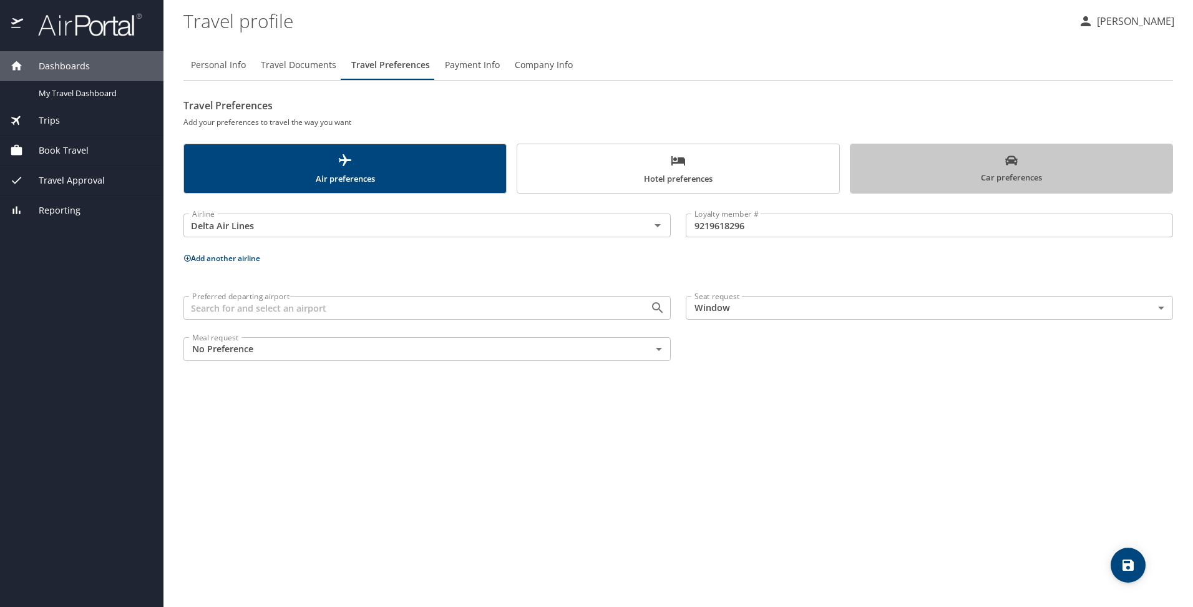
click at [890, 168] on span "Car preferences" at bounding box center [1011, 169] width 307 height 31
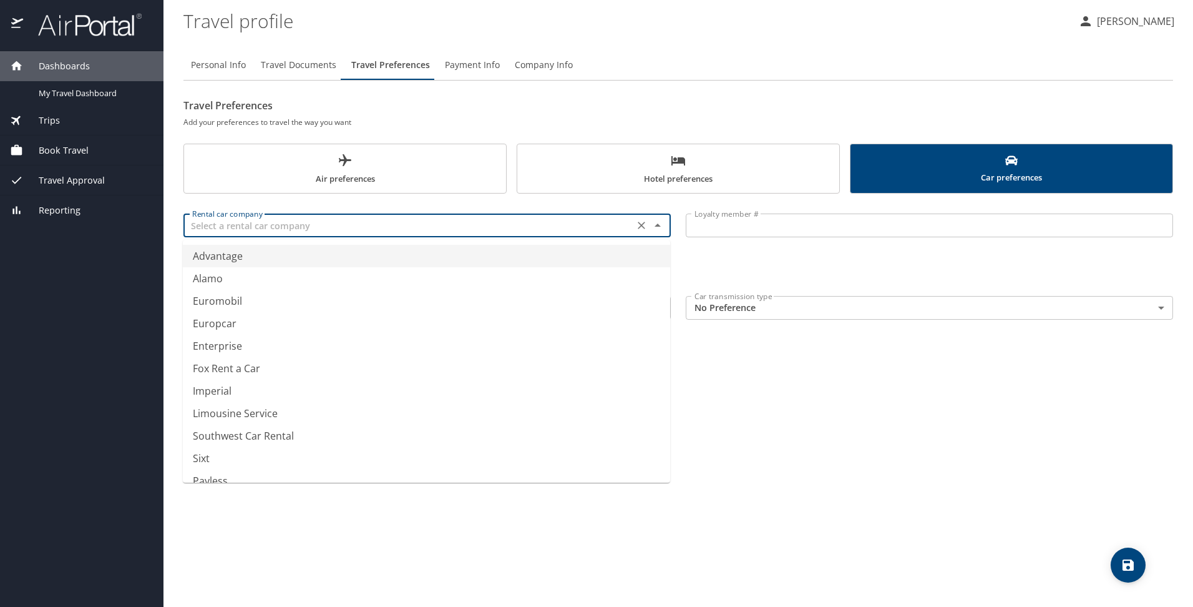
click at [537, 227] on input "text" at bounding box center [408, 225] width 443 height 16
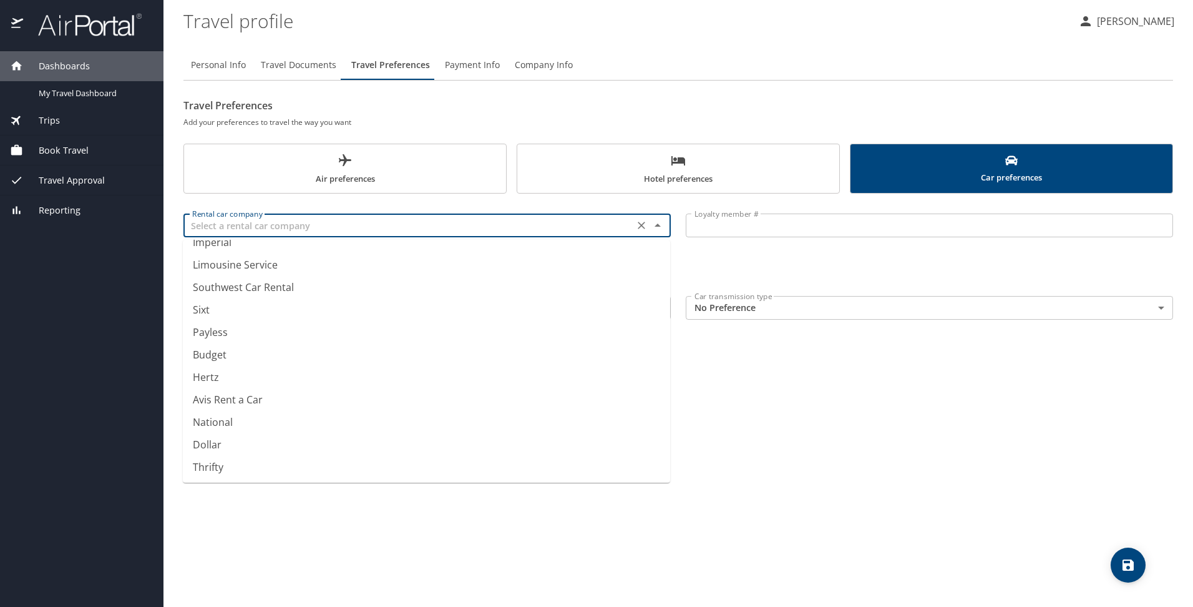
scroll to position [149, 0]
click at [269, 419] on li "National" at bounding box center [426, 421] width 487 height 22
type input "National"
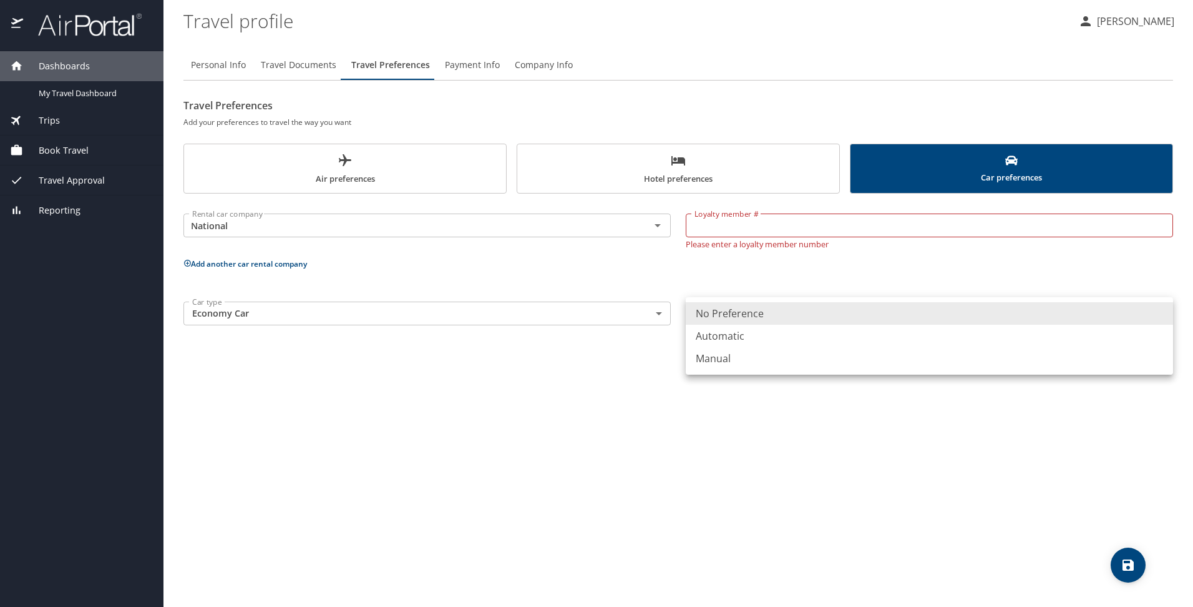
click at [731, 312] on body "Dashboards My Travel Dashboard Trips Current / Future Trips Past Trips Trips Mi…" at bounding box center [596, 303] width 1193 height 607
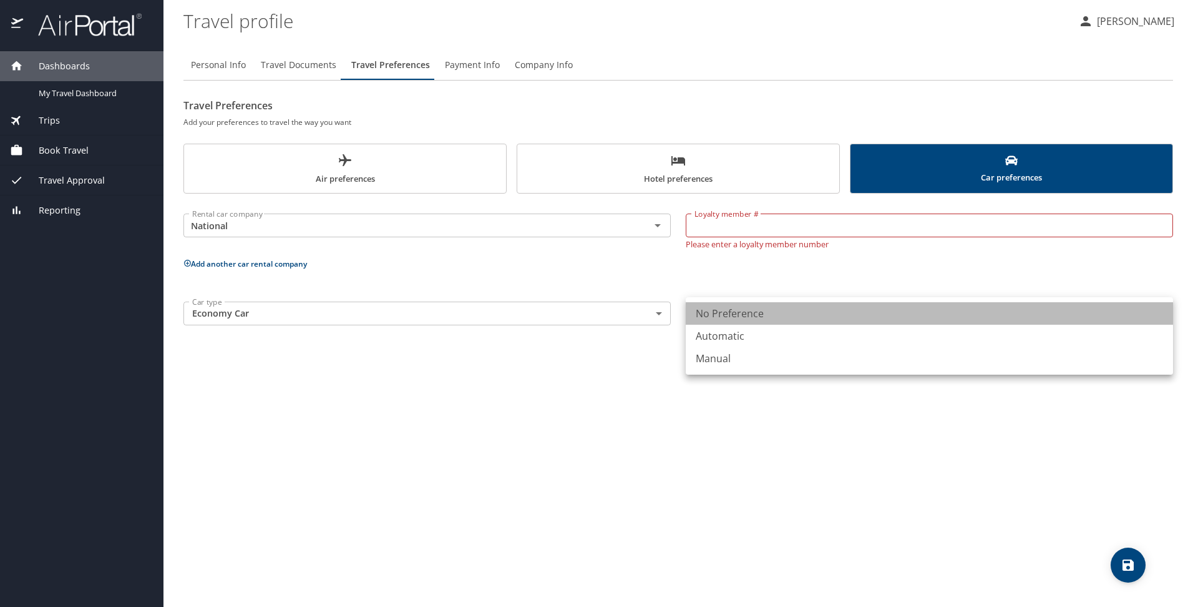
click at [731, 312] on li "No Preference" at bounding box center [929, 313] width 487 height 22
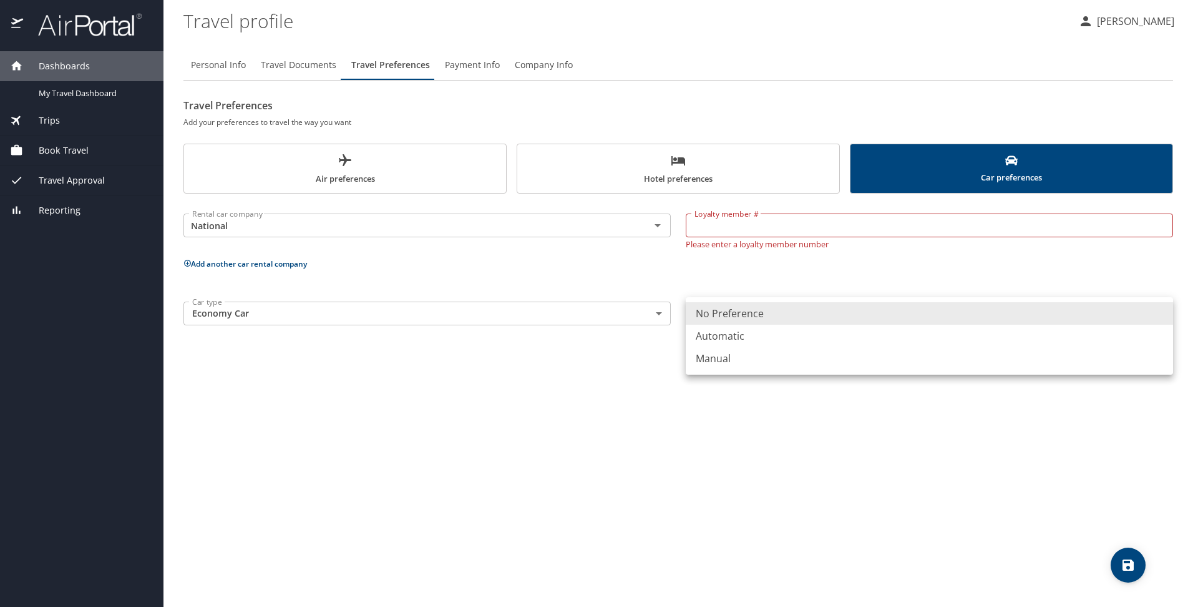
click at [731, 312] on body "Dashboards My Travel Dashboard Trips Current / Future Trips Past Trips Trips Mi…" at bounding box center [596, 303] width 1193 height 607
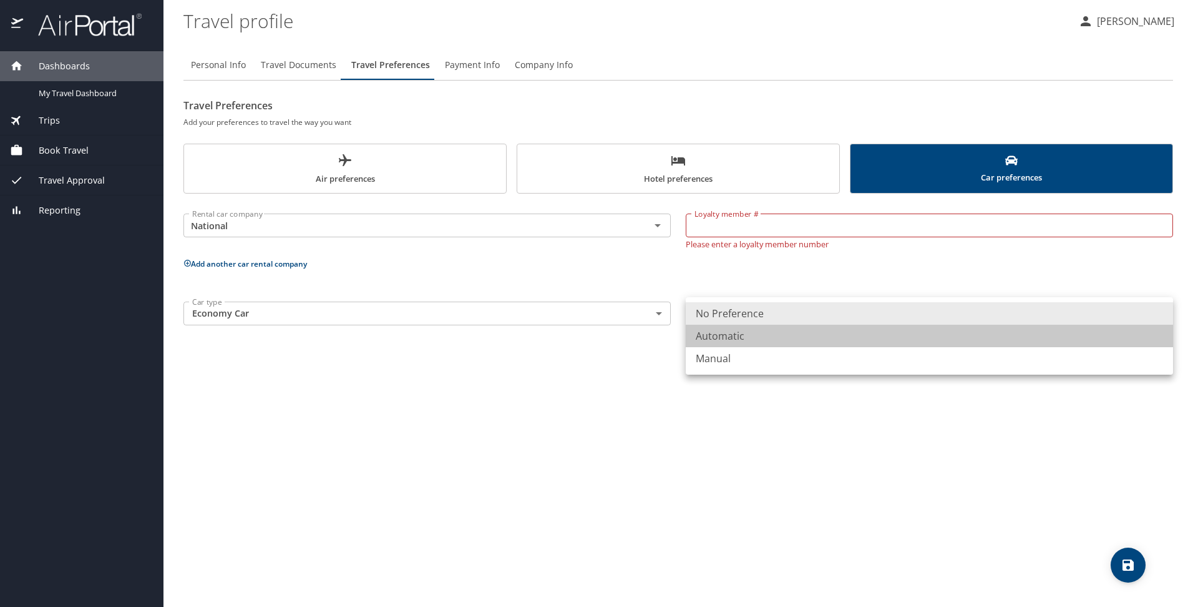
click at [736, 338] on li "Automatic" at bounding box center [929, 335] width 487 height 22
type input "Automatic"
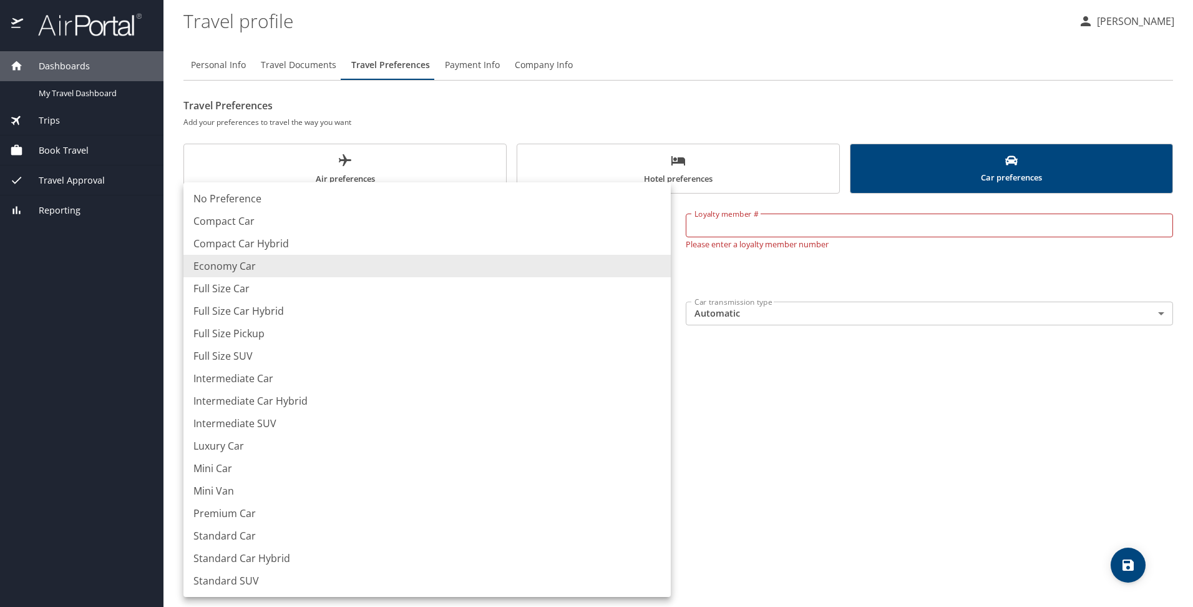
click at [621, 320] on body "Dashboards My Travel Dashboard Trips Current / Future Trips Past Trips Trips Mi…" at bounding box center [596, 303] width 1193 height 607
click at [815, 429] on div at bounding box center [596, 303] width 1193 height 607
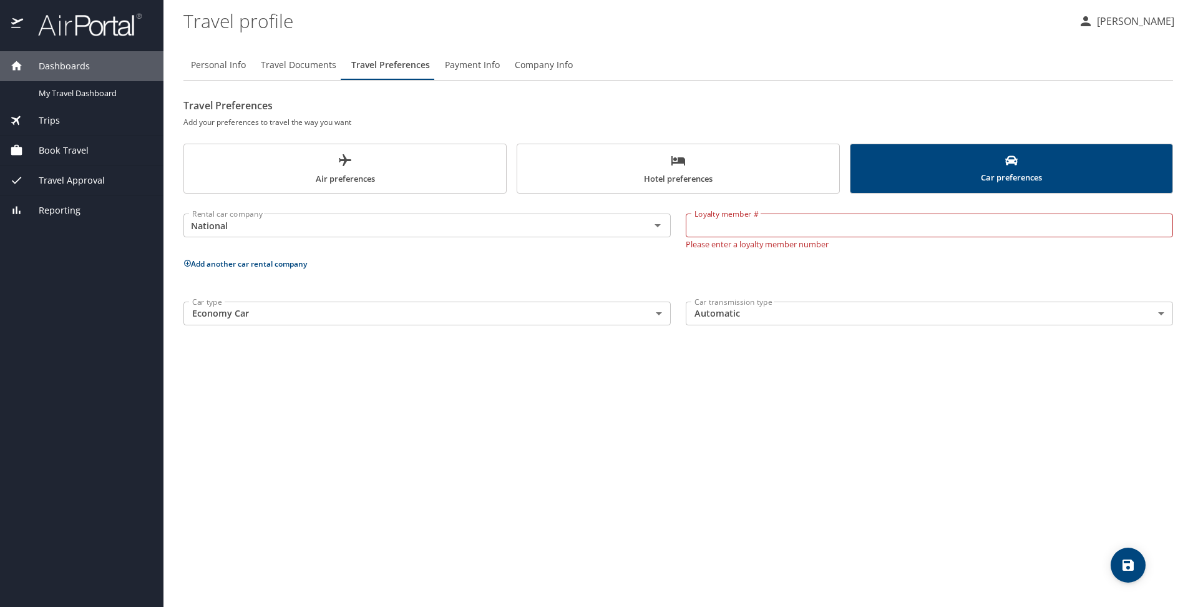
click at [815, 429] on div "Personal Info Travel Documents Travel Preferences Payment Info Company Info Tra…" at bounding box center [678, 323] width 990 height 567
click at [459, 67] on span "Payment Info" at bounding box center [472, 65] width 55 height 16
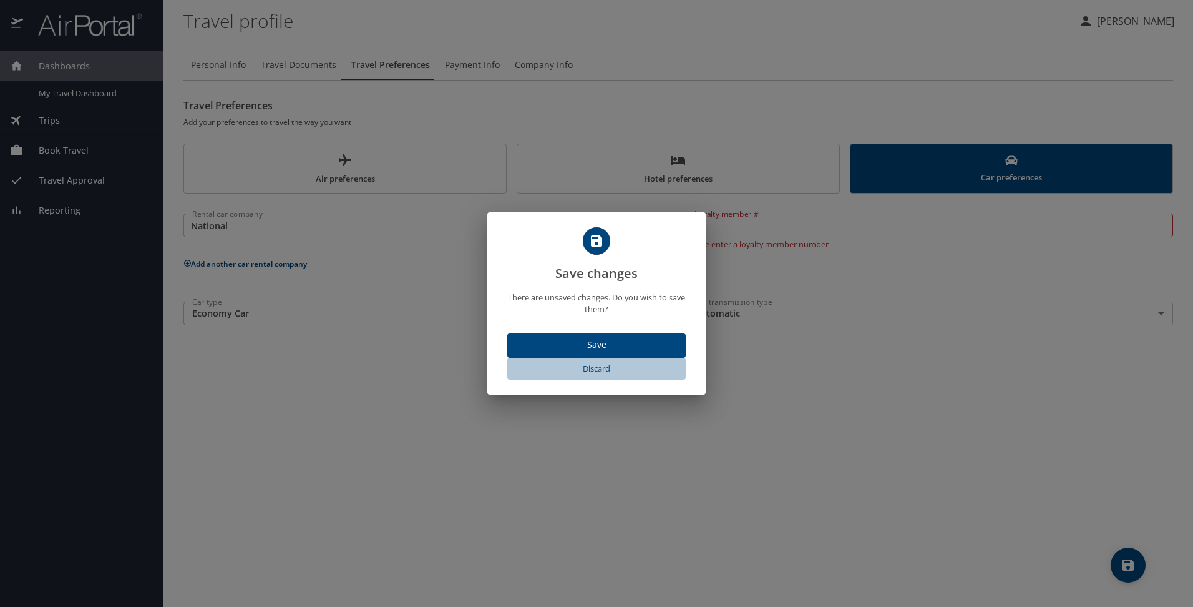
click at [602, 371] on span "Discard" at bounding box center [596, 368] width 168 height 14
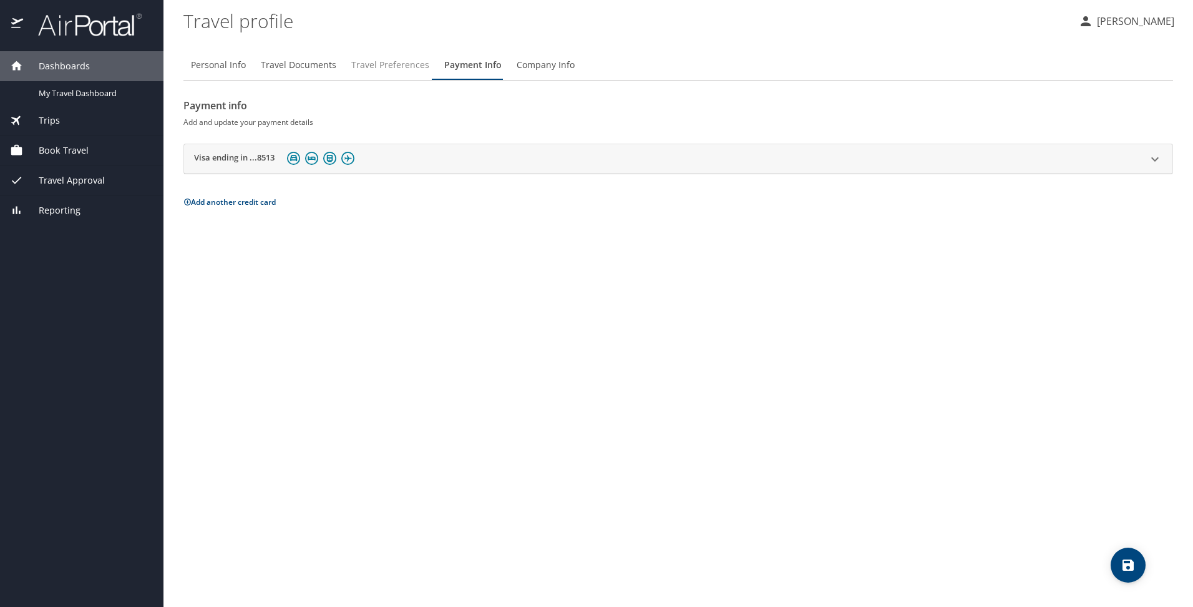
click at [376, 64] on span "Travel Preferences" at bounding box center [390, 65] width 78 height 16
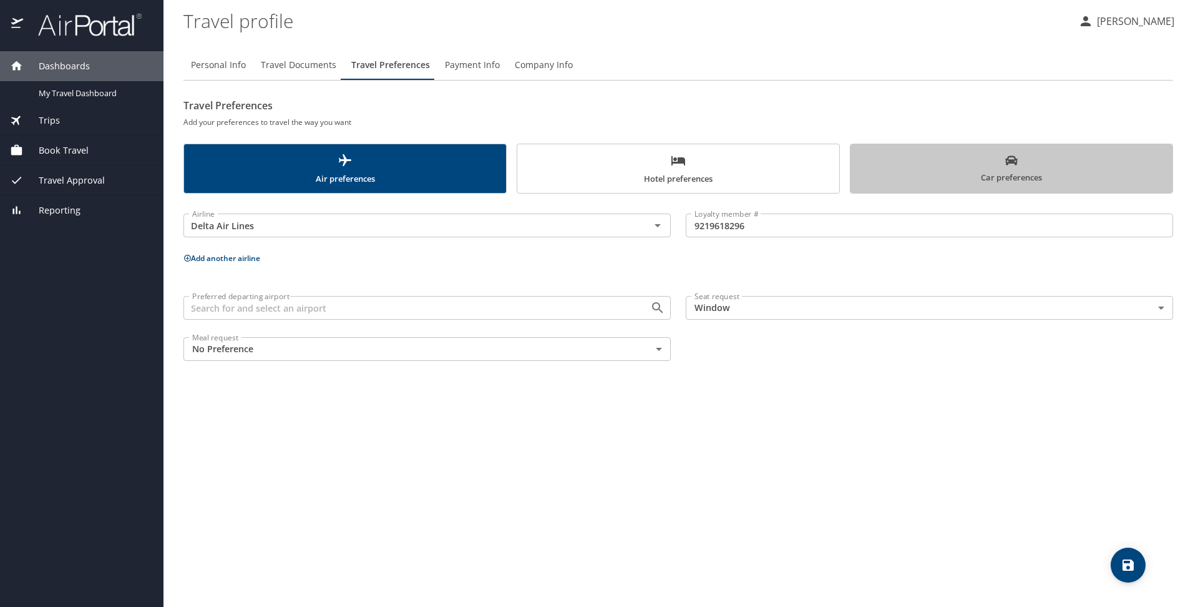
click at [969, 172] on span "Car preferences" at bounding box center [1011, 169] width 307 height 31
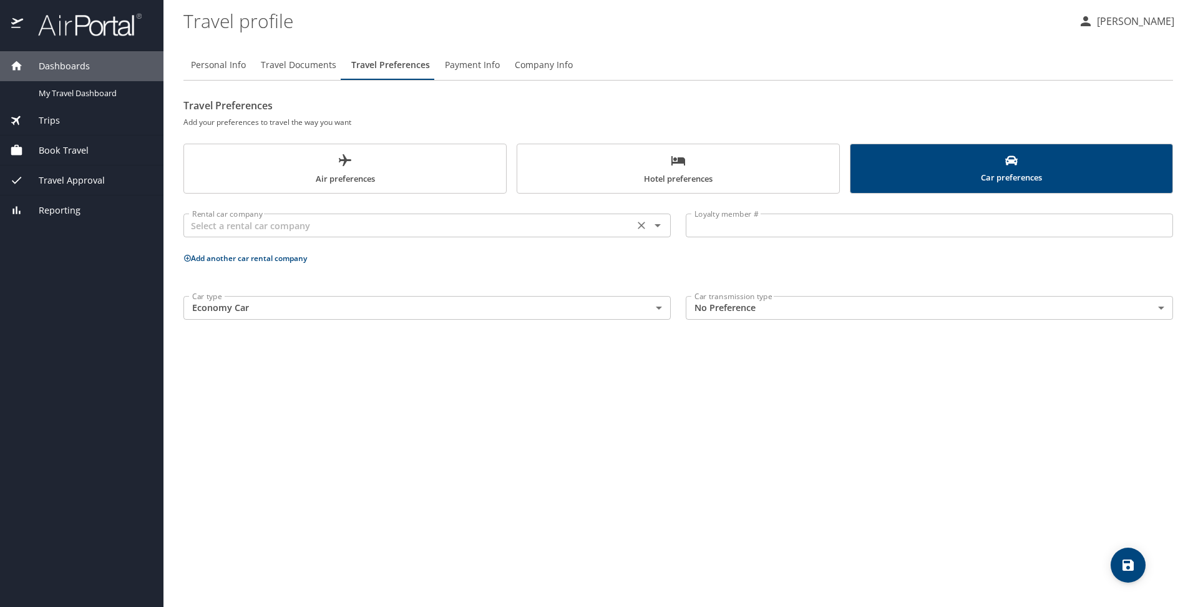
click at [607, 225] on input "text" at bounding box center [408, 225] width 443 height 16
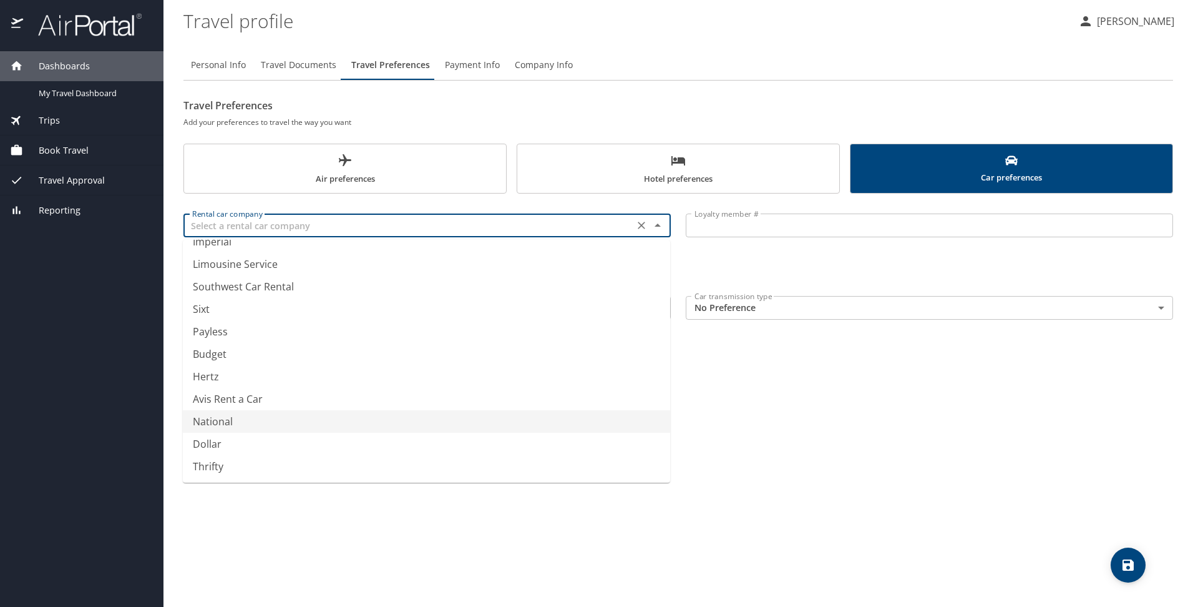
click at [268, 422] on li "National" at bounding box center [426, 421] width 487 height 22
type input "National"
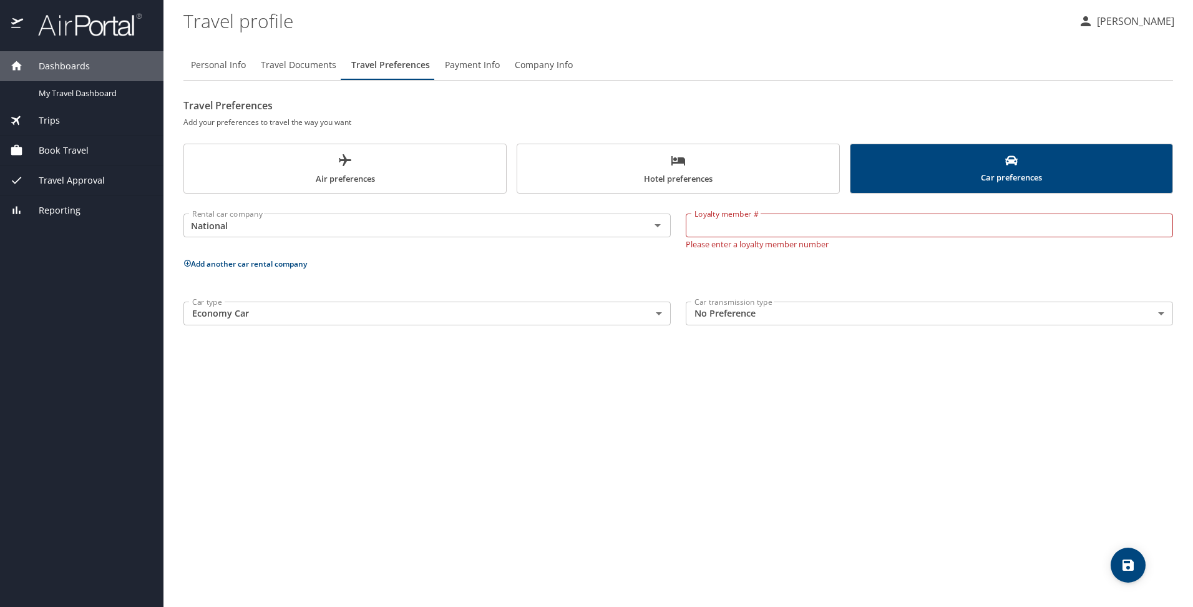
click at [590, 361] on div "Personal Info Travel Documents Travel Preferences Payment Info Company Info Tra…" at bounding box center [678, 323] width 990 height 567
